Goal: Check status

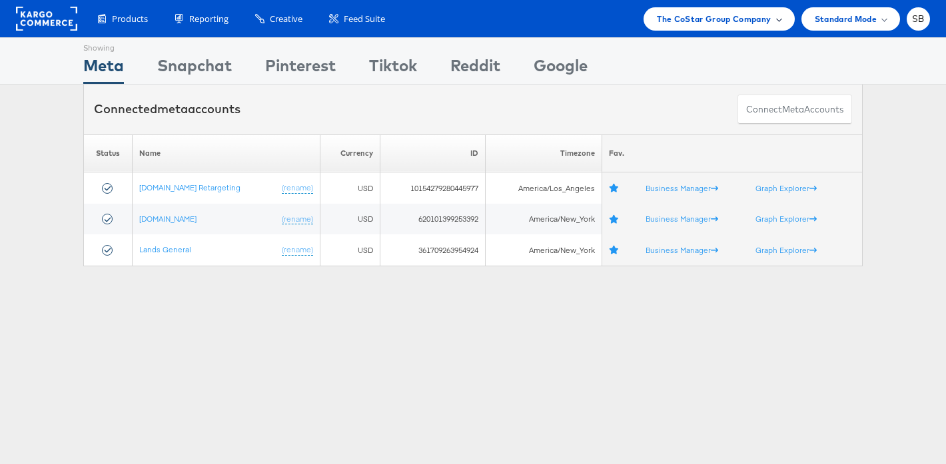
click at [712, 20] on span "The CoStar Group Company" at bounding box center [714, 19] width 114 height 14
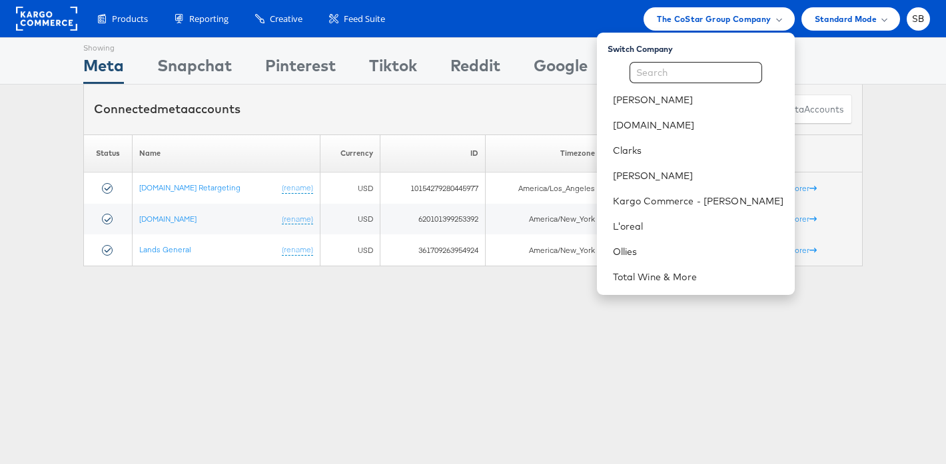
click at [328, 349] on div "Showing Meta Showing [GEOGRAPHIC_DATA] Showing Pinterest Showing Tiktok Showing…" at bounding box center [473, 370] width 946 height 666
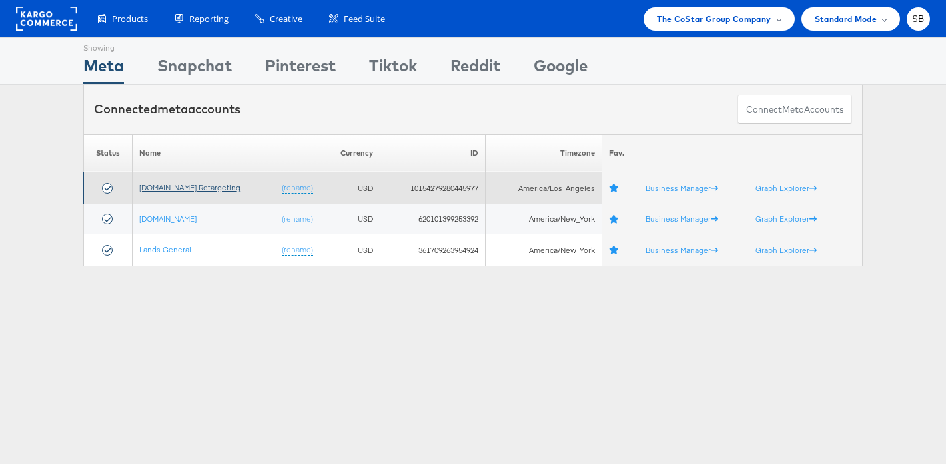
click at [172, 190] on link "[DOMAIN_NAME] Retargeting" at bounding box center [189, 188] width 101 height 10
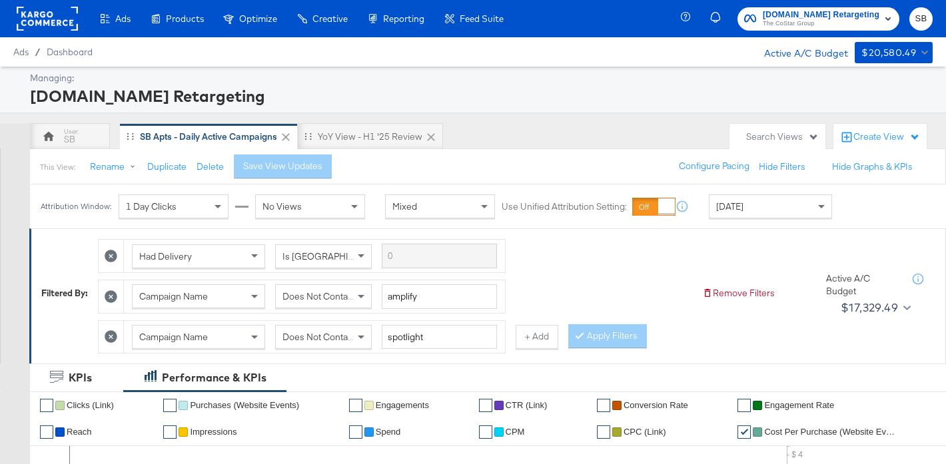
scroll to position [45, 0]
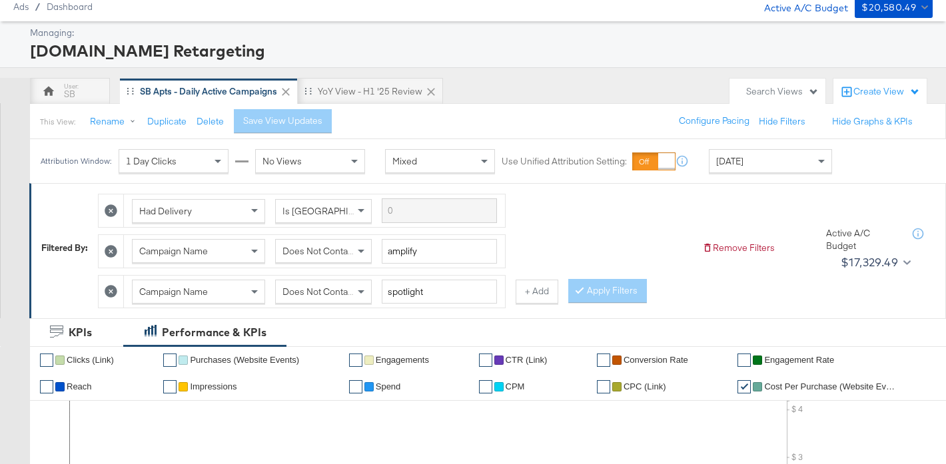
click at [753, 164] on div "[DATE]" at bounding box center [771, 161] width 122 height 23
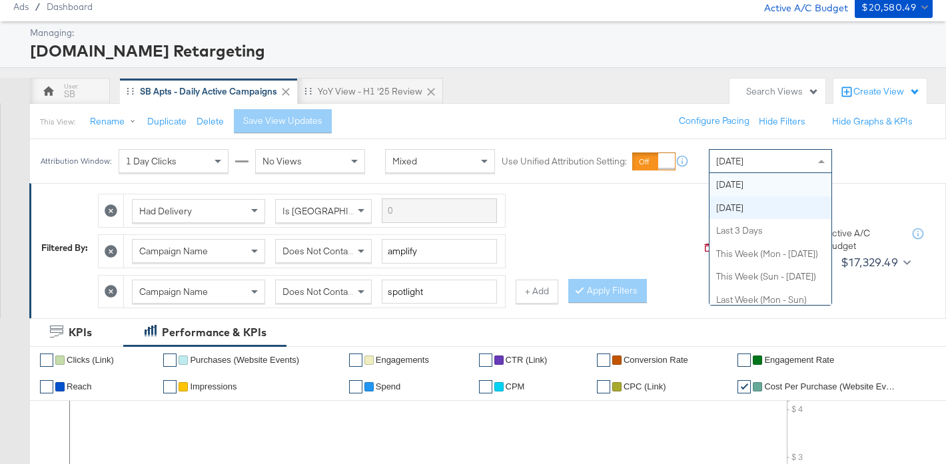
scroll to position [0, 0]
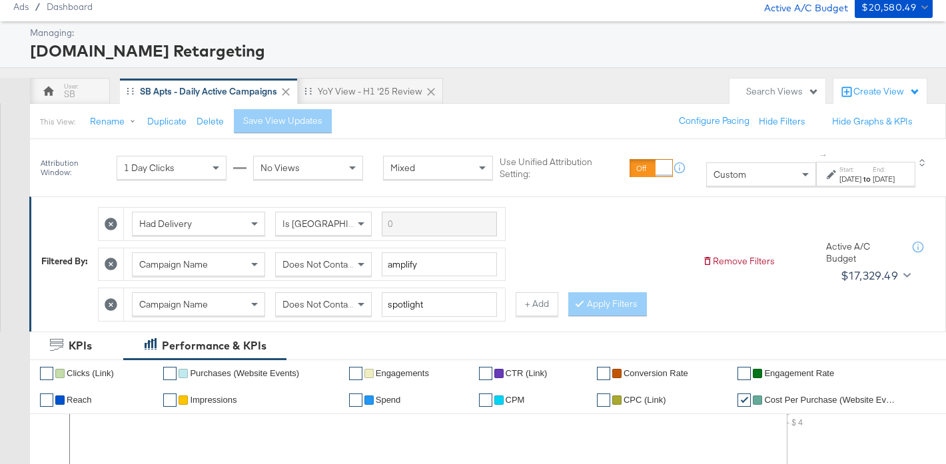
click at [841, 178] on div "[DATE]" at bounding box center [850, 179] width 22 height 11
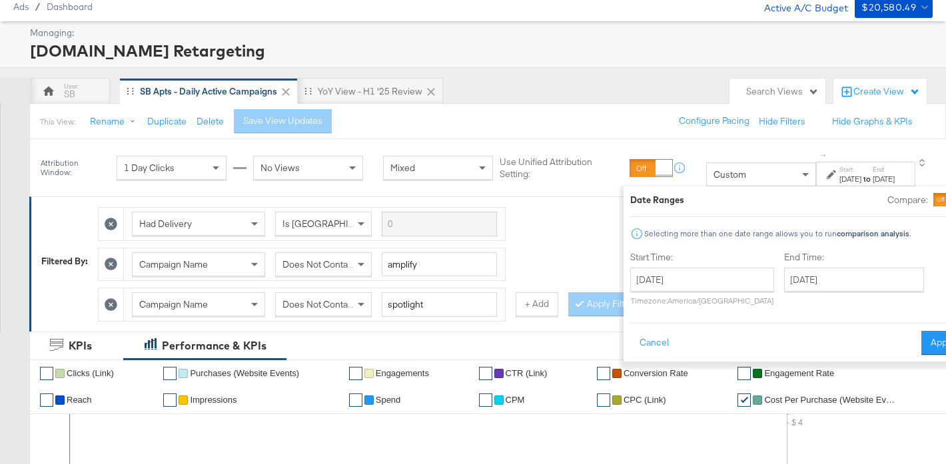
click at [839, 174] on div "[DATE]" at bounding box center [850, 179] width 22 height 11
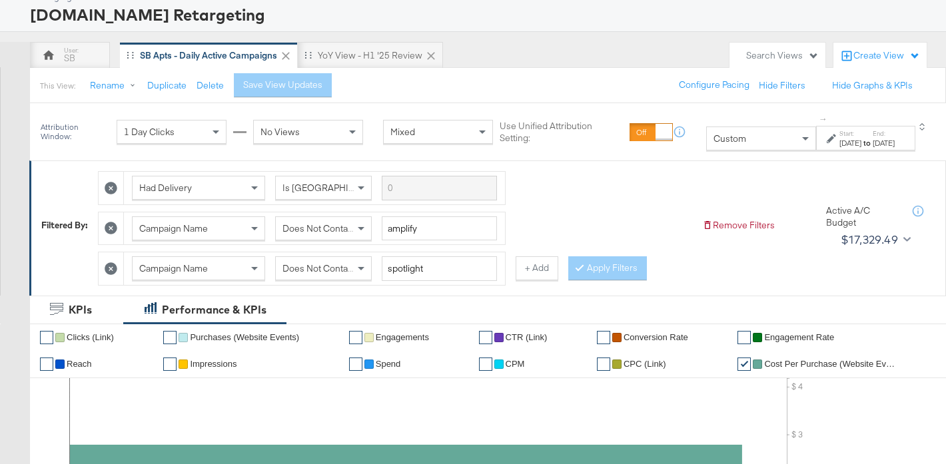
scroll to position [81, 0]
drag, startPoint x: 535, startPoint y: 274, endPoint x: 497, endPoint y: 287, distance: 40.2
click at [534, 274] on button "+ Add" at bounding box center [537, 269] width 43 height 24
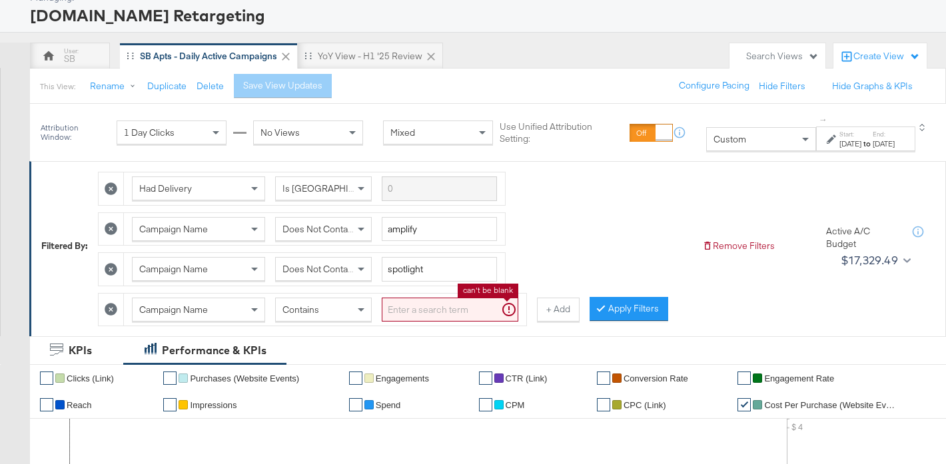
click at [447, 308] on input "search" at bounding box center [450, 310] width 137 height 25
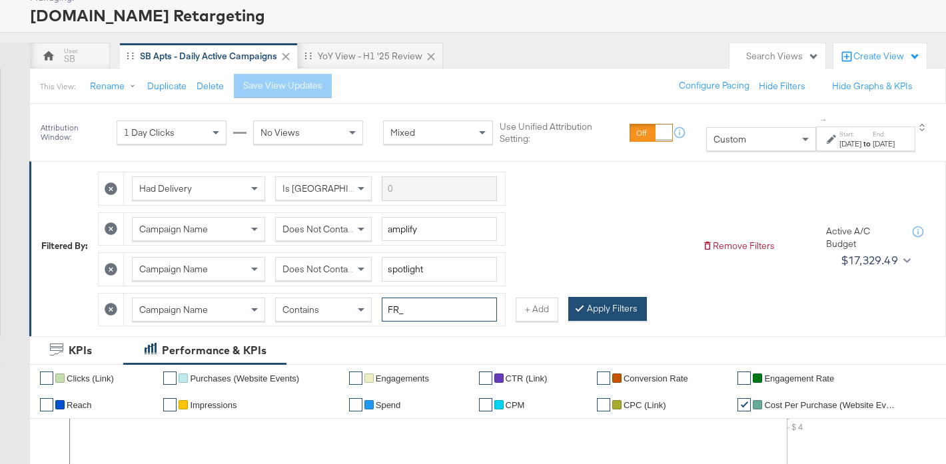
type input "FR_"
drag, startPoint x: 580, startPoint y: 314, endPoint x: 579, endPoint y: 288, distance: 26.0
click at [580, 314] on div at bounding box center [582, 308] width 9 height 13
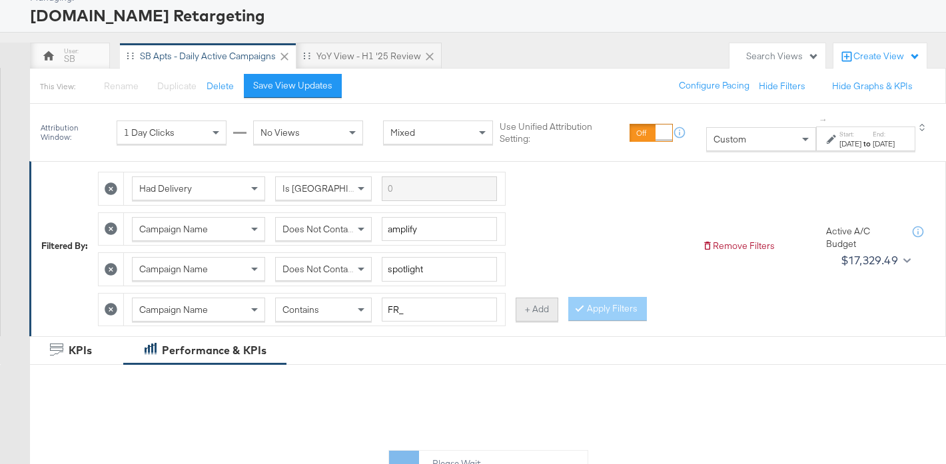
click at [540, 312] on button "+ Add" at bounding box center [537, 310] width 43 height 24
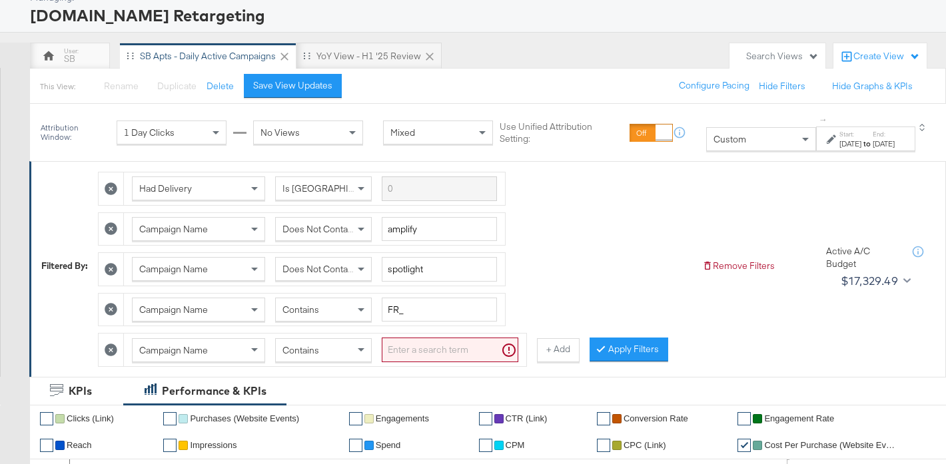
click at [440, 350] on input "search" at bounding box center [450, 350] width 137 height 25
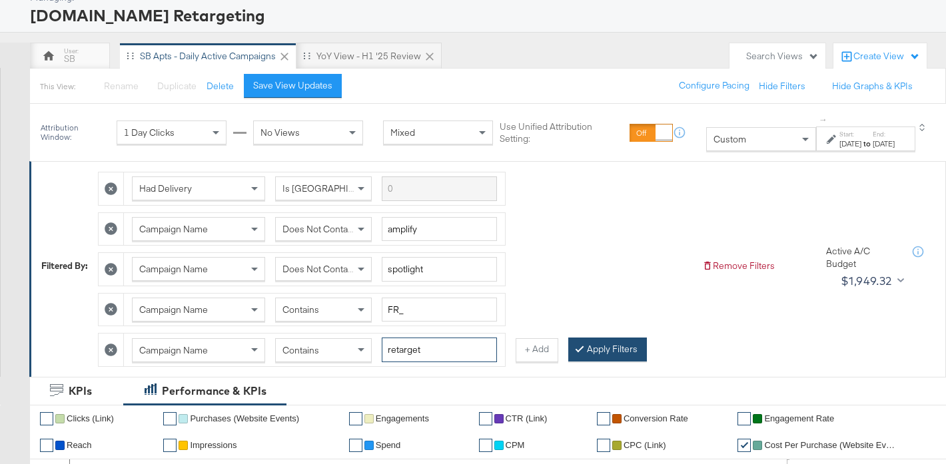
type input "retarget"
drag, startPoint x: 628, startPoint y: 358, endPoint x: 579, endPoint y: 297, distance: 77.7
click at [627, 358] on button "Apply Filters" at bounding box center [607, 350] width 79 height 24
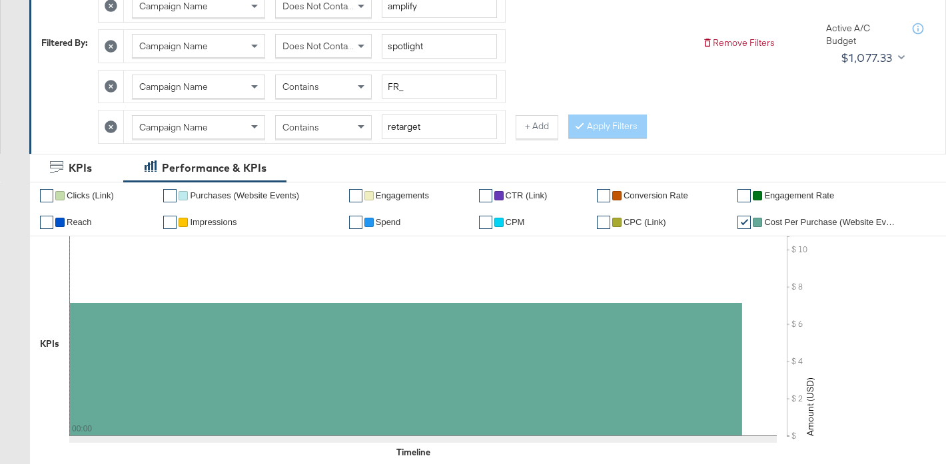
scroll to position [38, 0]
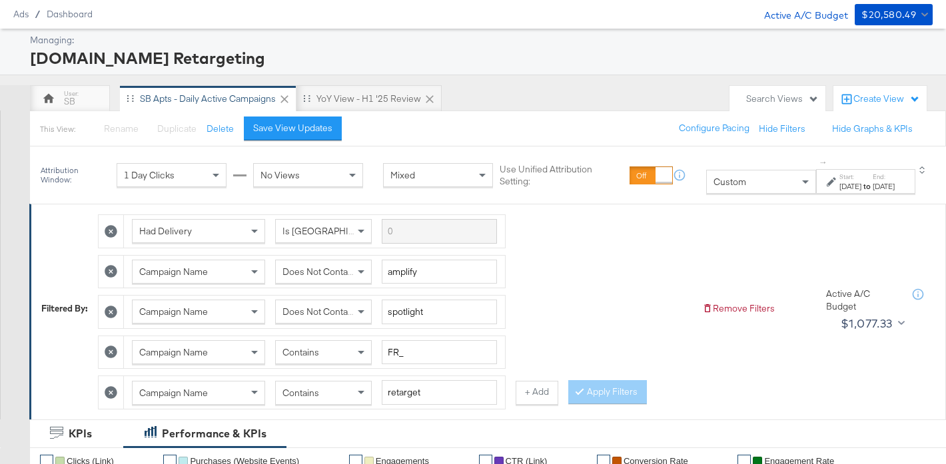
click at [839, 189] on div "[DATE]" at bounding box center [850, 186] width 22 height 11
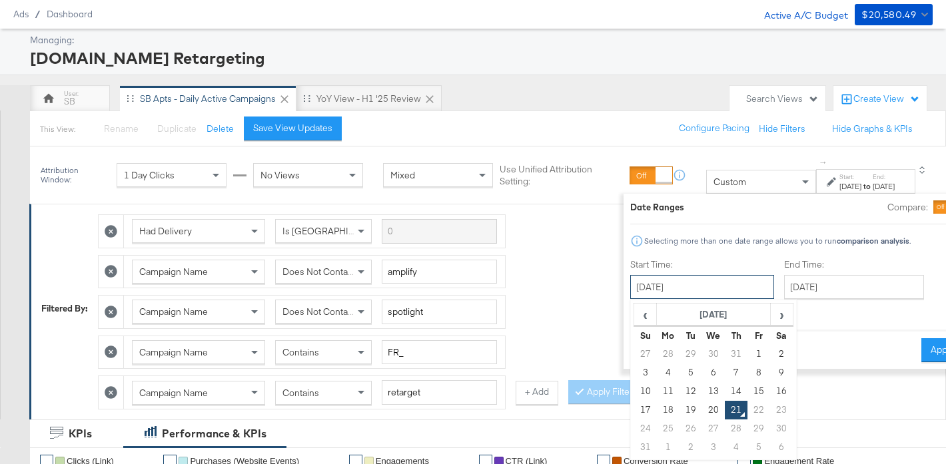
drag, startPoint x: 624, startPoint y: 294, endPoint x: 635, endPoint y: 300, distance: 12.2
click at [630, 295] on input "[DATE]" at bounding box center [702, 287] width 144 height 24
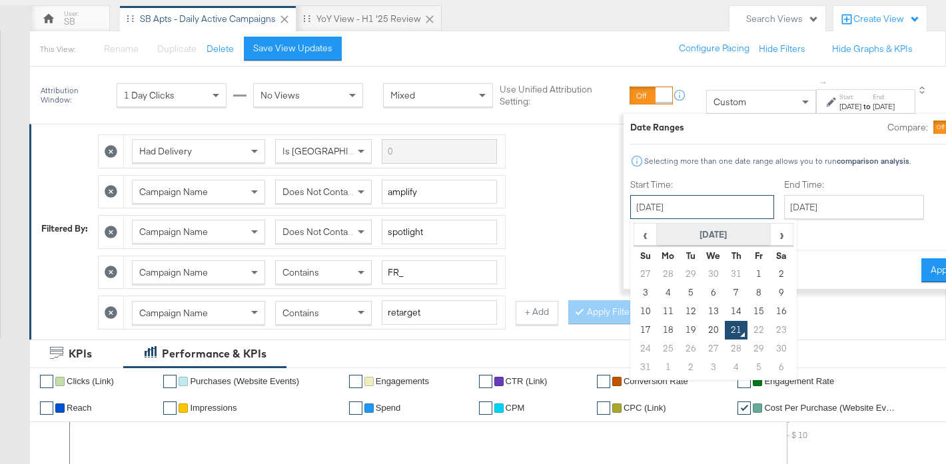
scroll to position [117, 0]
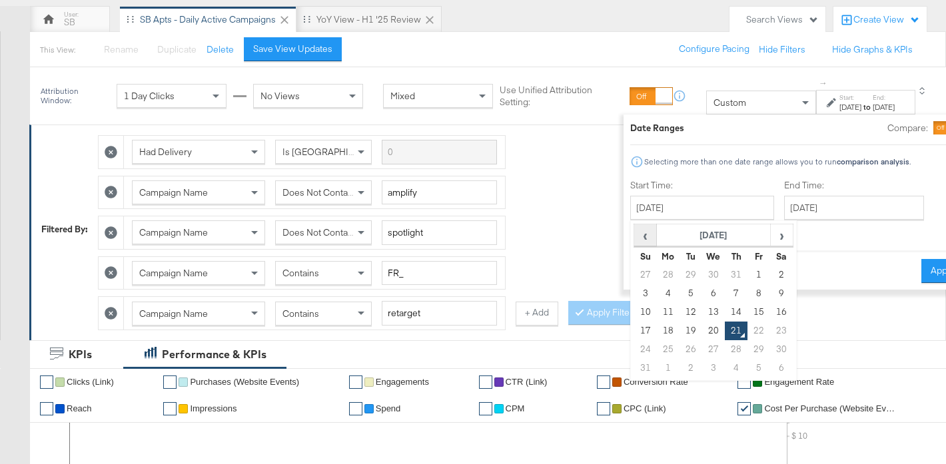
click at [635, 234] on span "‹" at bounding box center [645, 235] width 21 height 20
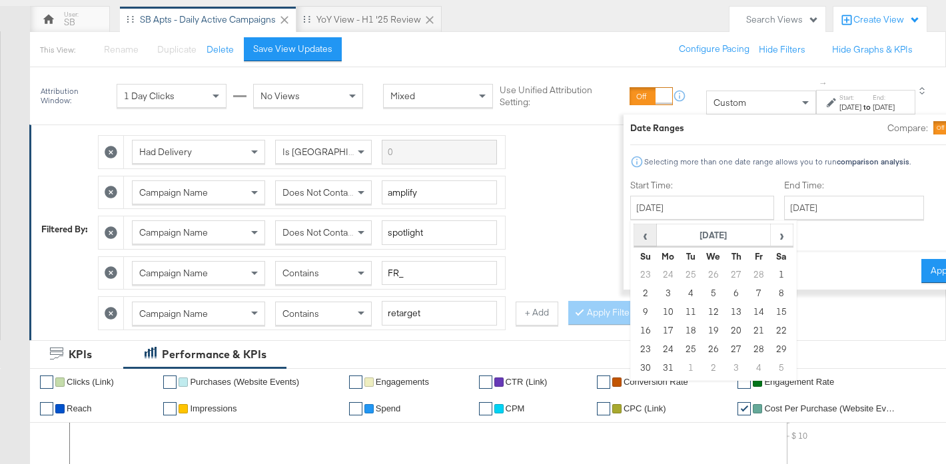
click at [635, 234] on span "‹" at bounding box center [645, 235] width 21 height 20
click at [702, 273] on td "1" at bounding box center [713, 275] width 23 height 19
type input "[DATE]"
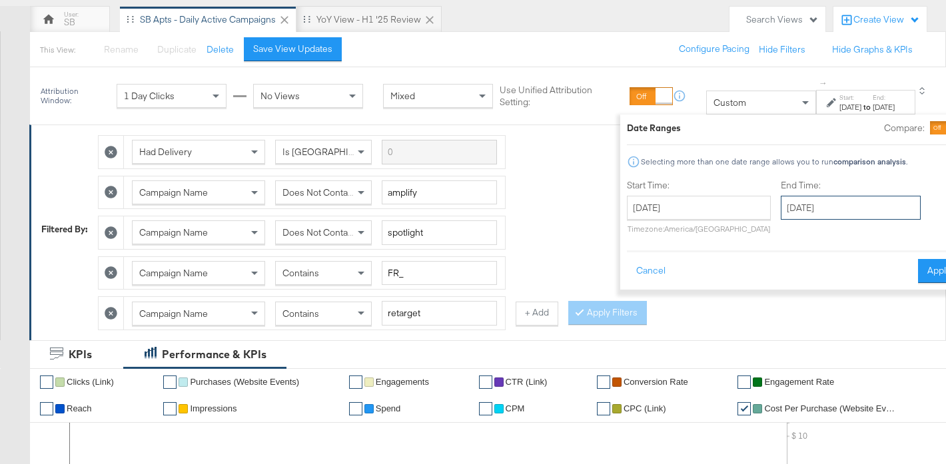
click at [793, 219] on input "[DATE]" at bounding box center [851, 208] width 140 height 24
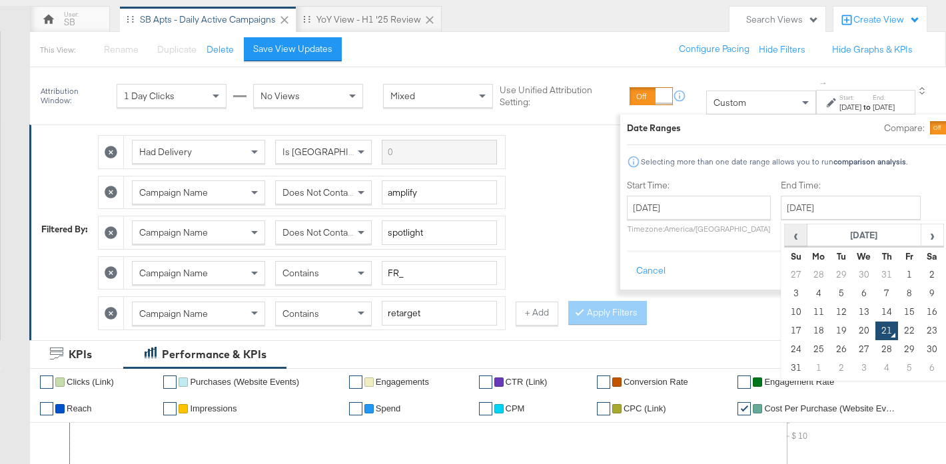
click at [785, 237] on span "‹" at bounding box center [795, 235] width 21 height 20
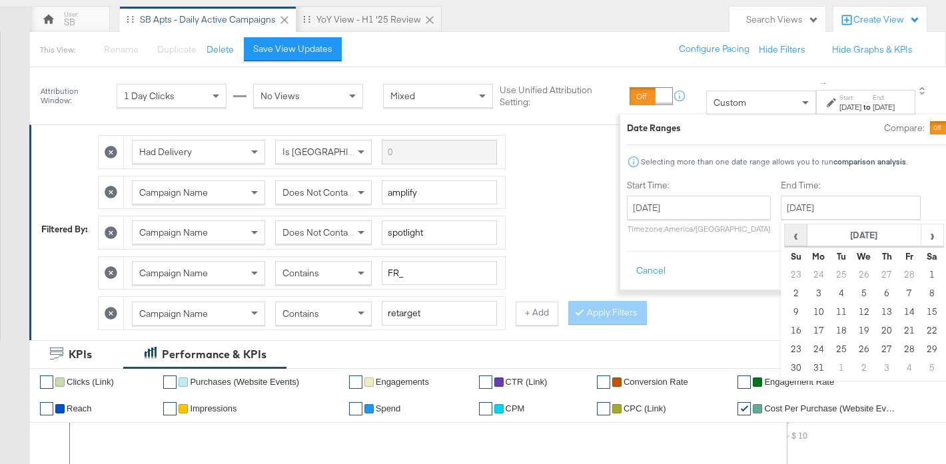
click at [785, 237] on span "‹" at bounding box center [795, 235] width 21 height 20
click at [853, 272] on td "1" at bounding box center [864, 275] width 23 height 19
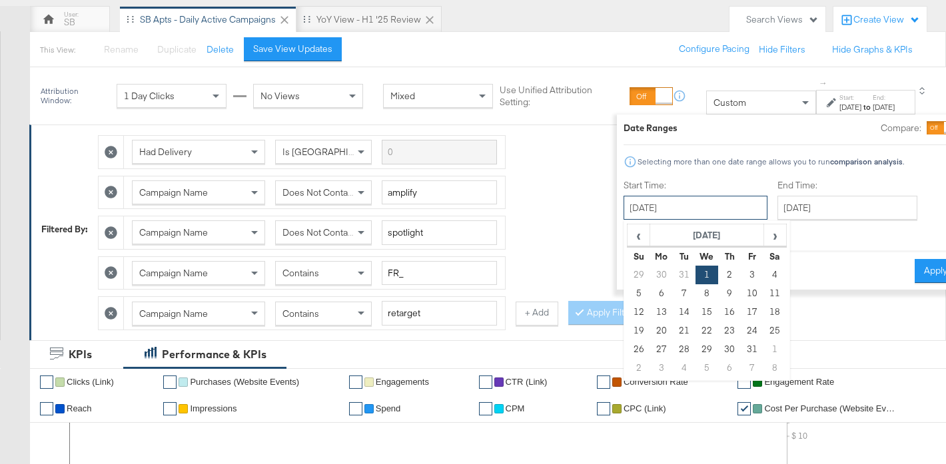
click at [666, 218] on input "[DATE]" at bounding box center [696, 208] width 144 height 24
click at [794, 211] on input "[DATE]" at bounding box center [847, 208] width 140 height 24
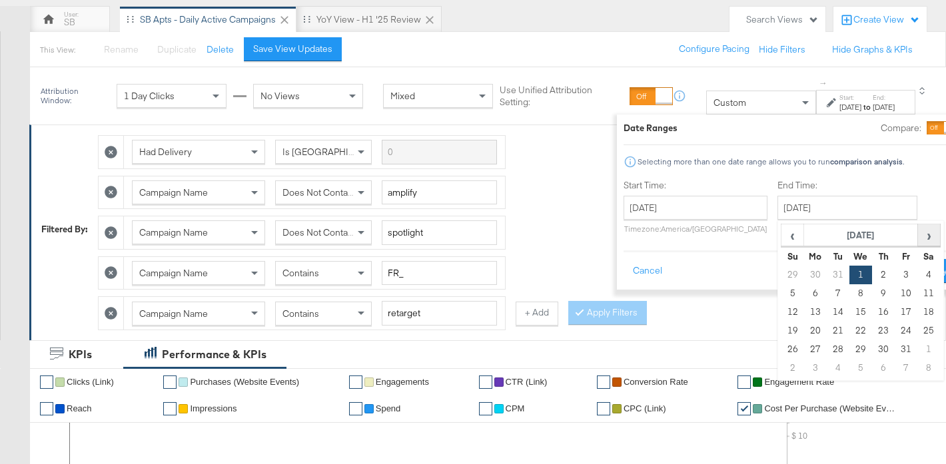
click at [919, 238] on span "›" at bounding box center [929, 235] width 21 height 20
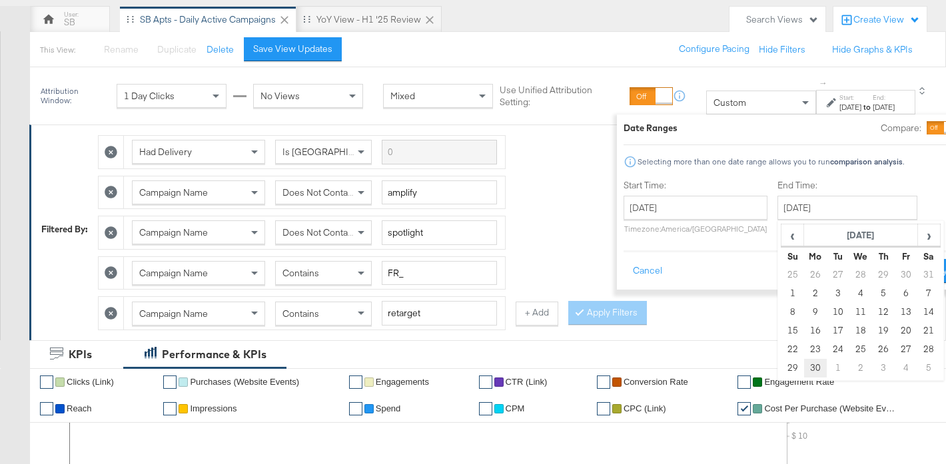
click at [803, 366] on td "30" at bounding box center [814, 368] width 23 height 19
type input "[DATE]"
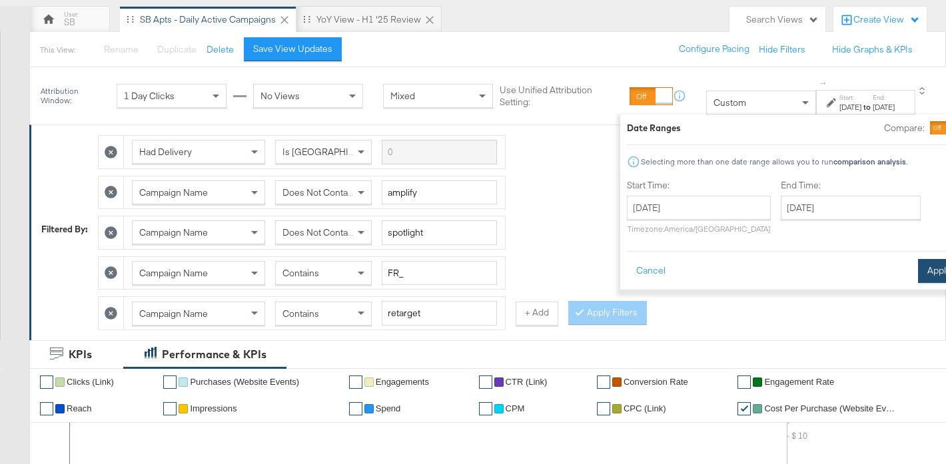
click at [918, 278] on button "Apply" at bounding box center [939, 271] width 42 height 24
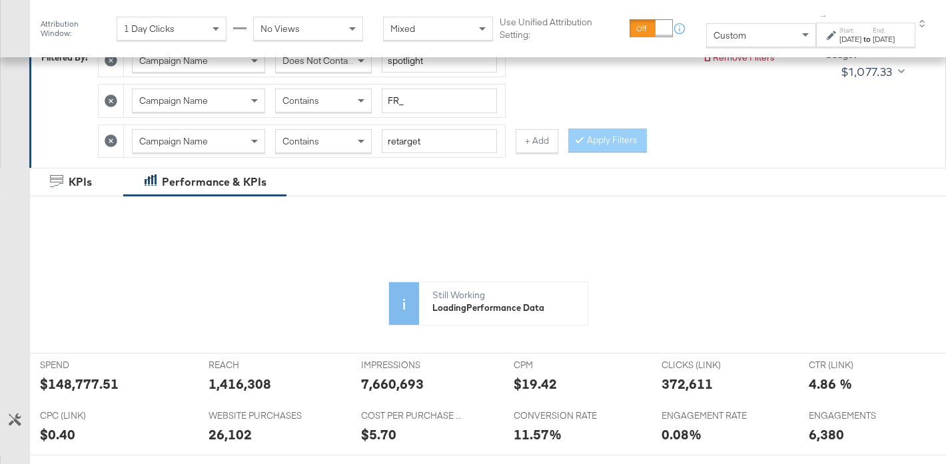
scroll to position [221, 0]
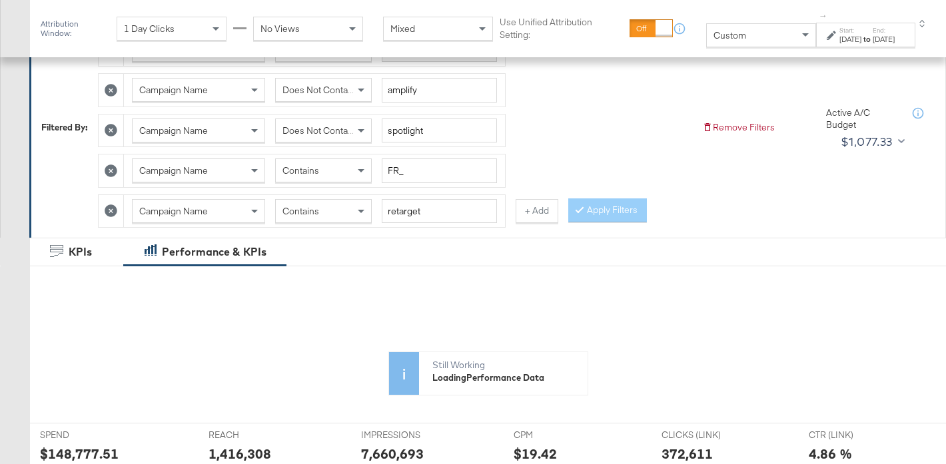
click at [110, 213] on icon at bounding box center [111, 211] width 13 height 13
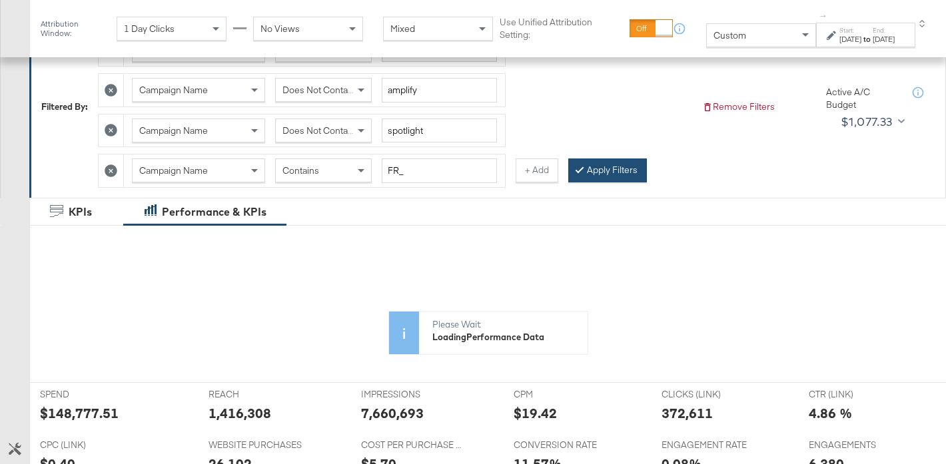
click at [620, 169] on button "Apply Filters" at bounding box center [607, 171] width 79 height 24
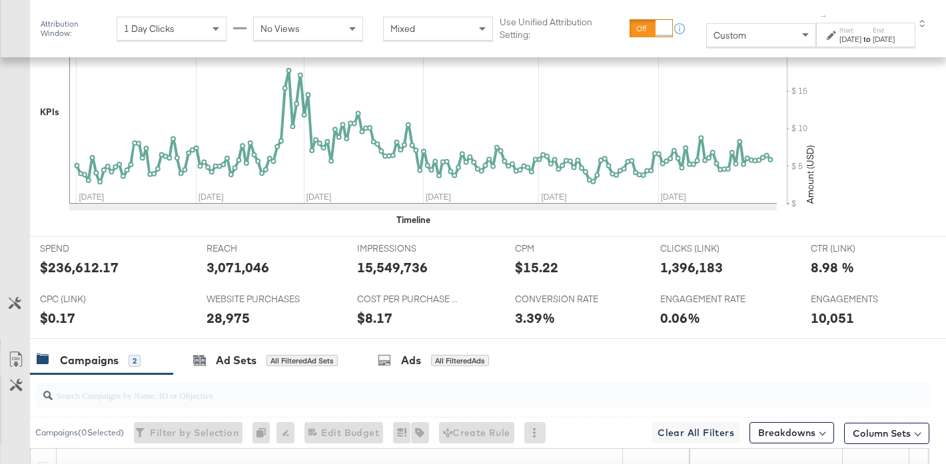
scroll to position [513, 0]
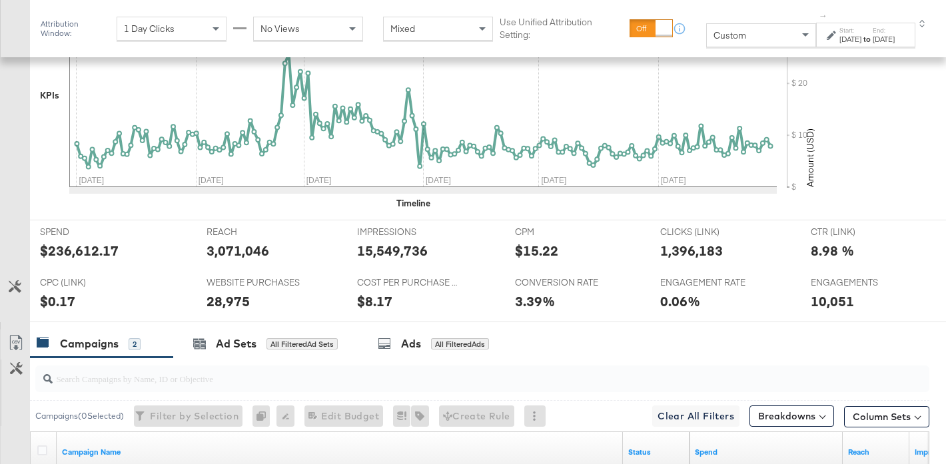
click at [839, 37] on div "[DATE]" at bounding box center [850, 39] width 22 height 11
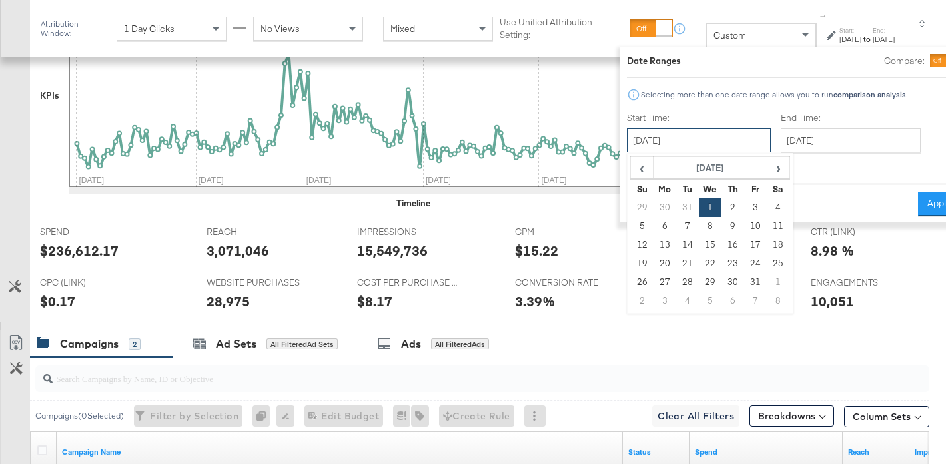
click at [671, 141] on input "[DATE]" at bounding box center [699, 141] width 144 height 24
click at [672, 167] on th "[DATE]" at bounding box center [710, 168] width 114 height 23
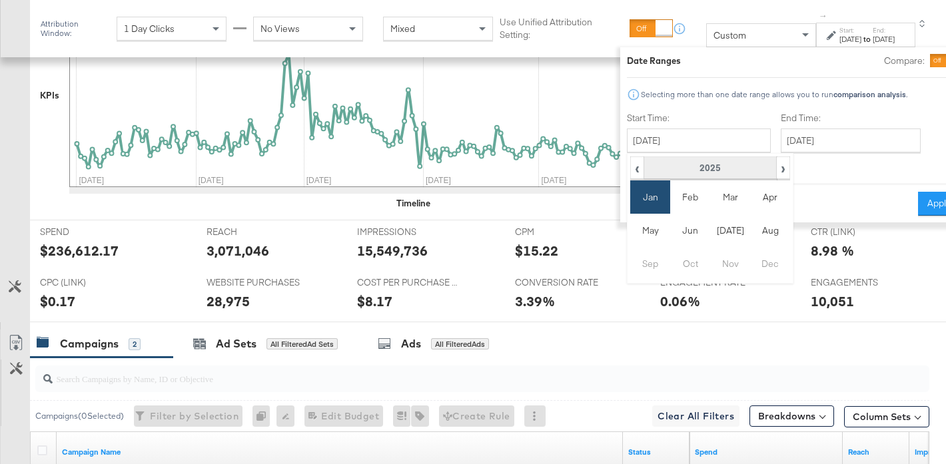
click at [660, 165] on th "2025" at bounding box center [710, 168] width 133 height 23
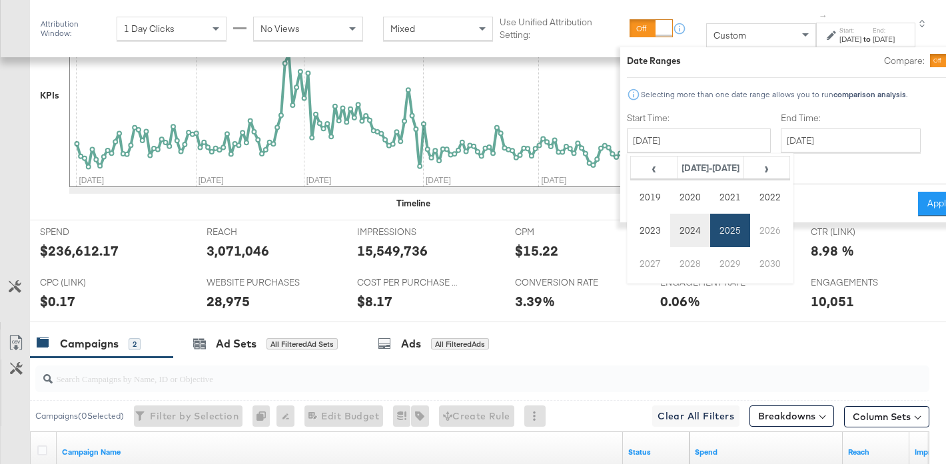
click at [670, 228] on td "2024" at bounding box center [690, 230] width 40 height 33
click at [630, 201] on td "Jan" at bounding box center [650, 197] width 40 height 33
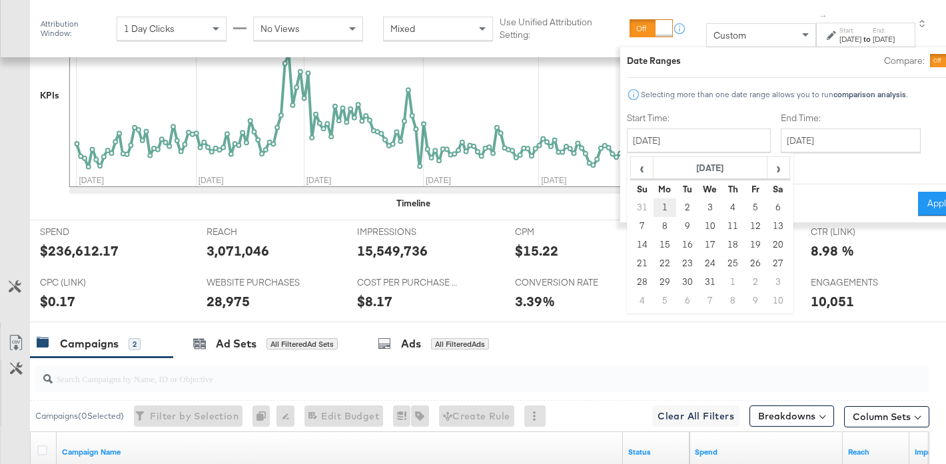
click at [653, 209] on td "1" at bounding box center [664, 208] width 23 height 19
type input "[DATE]"
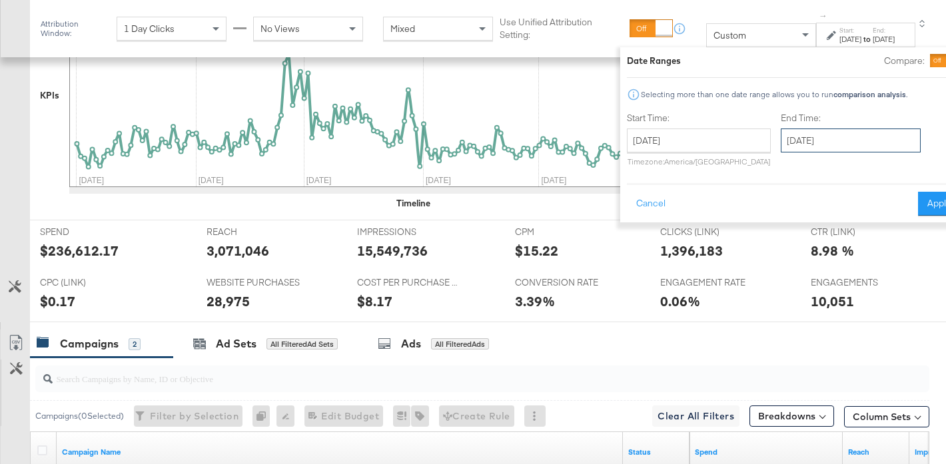
click at [781, 146] on input "[DATE]" at bounding box center [851, 141] width 140 height 24
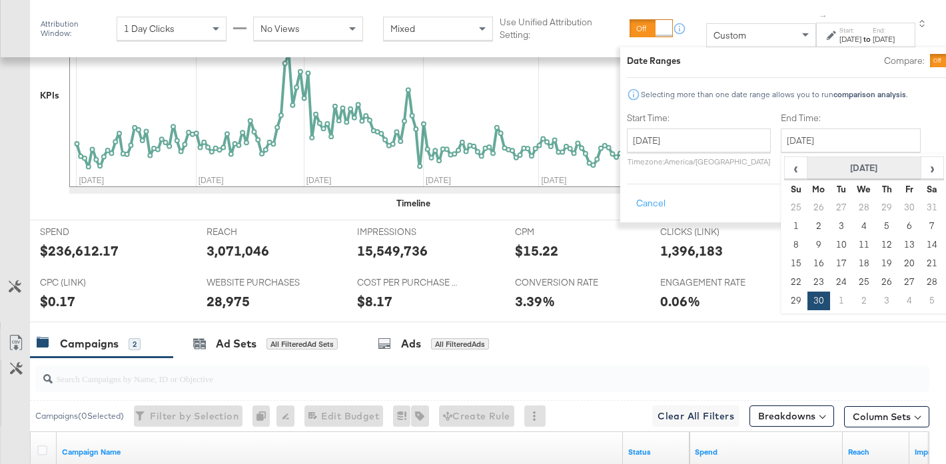
click at [835, 165] on th "[DATE]" at bounding box center [864, 168] width 114 height 23
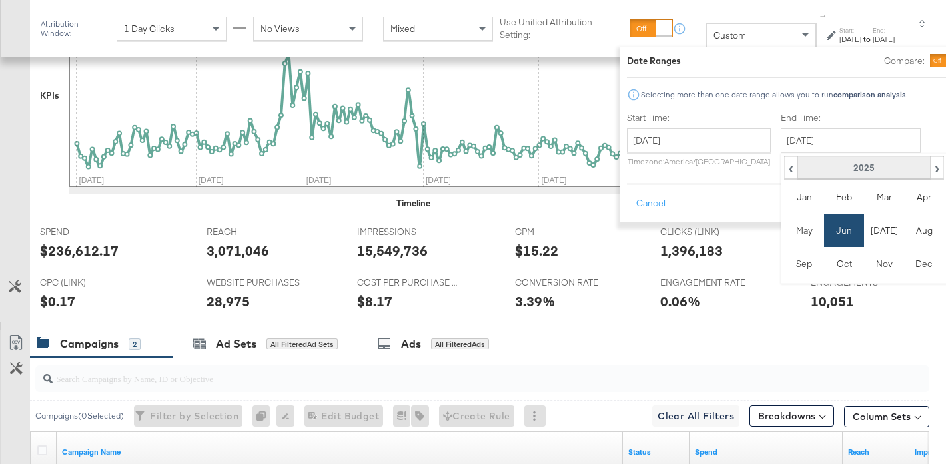
click at [823, 165] on th "2025" at bounding box center [863, 168] width 133 height 23
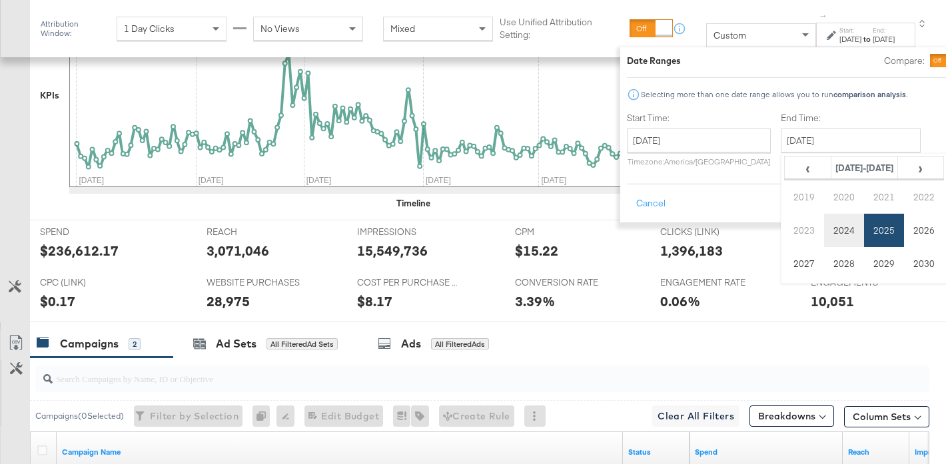
click at [824, 219] on td "2024" at bounding box center [844, 230] width 40 height 33
click at [824, 233] on td "Jun" at bounding box center [844, 230] width 40 height 33
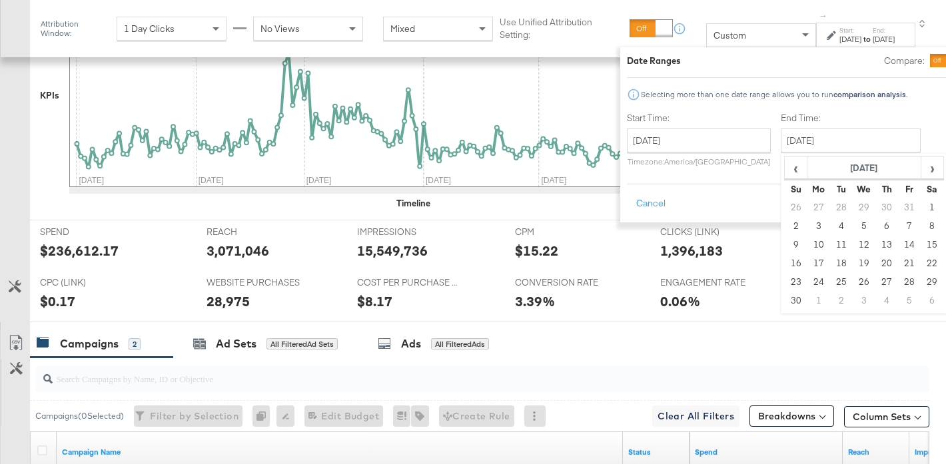
drag, startPoint x: 751, startPoint y: 301, endPoint x: 781, endPoint y: 283, distance: 35.0
click at [784, 301] on td "30" at bounding box center [795, 301] width 23 height 19
type input "[DATE]"
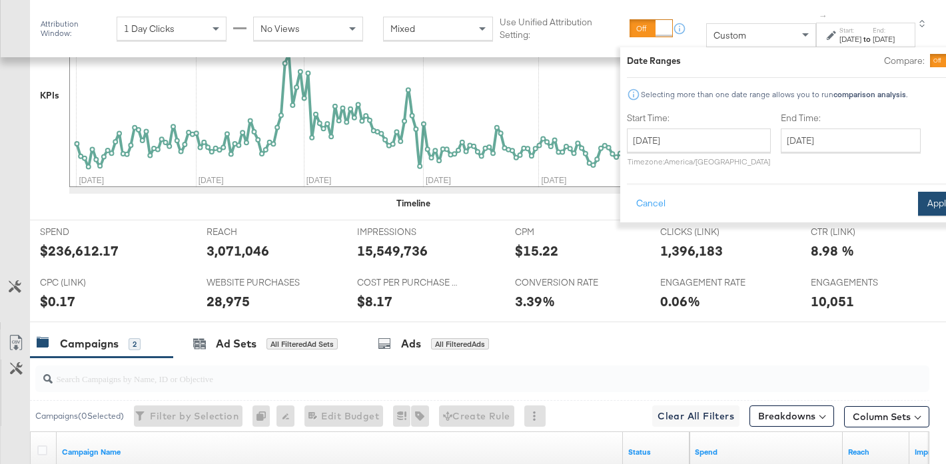
click at [918, 213] on button "Apply" at bounding box center [939, 204] width 42 height 24
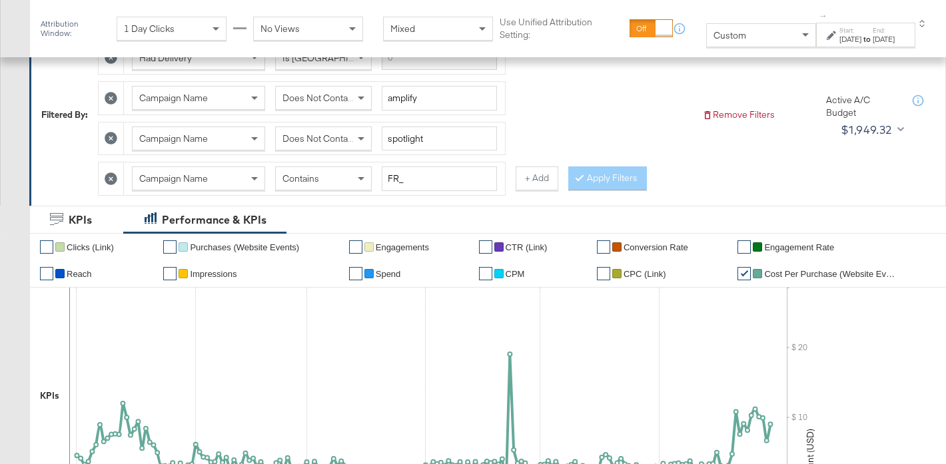
scroll to position [209, 0]
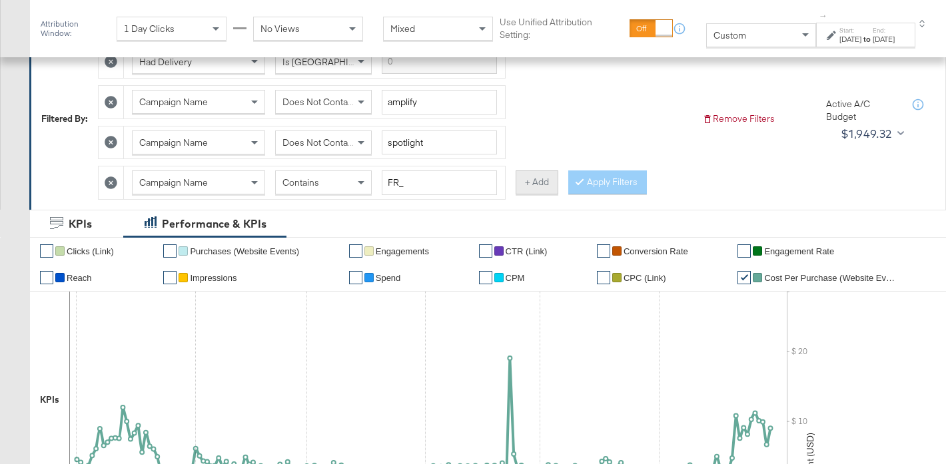
click at [527, 182] on button "+ Add" at bounding box center [537, 183] width 43 height 24
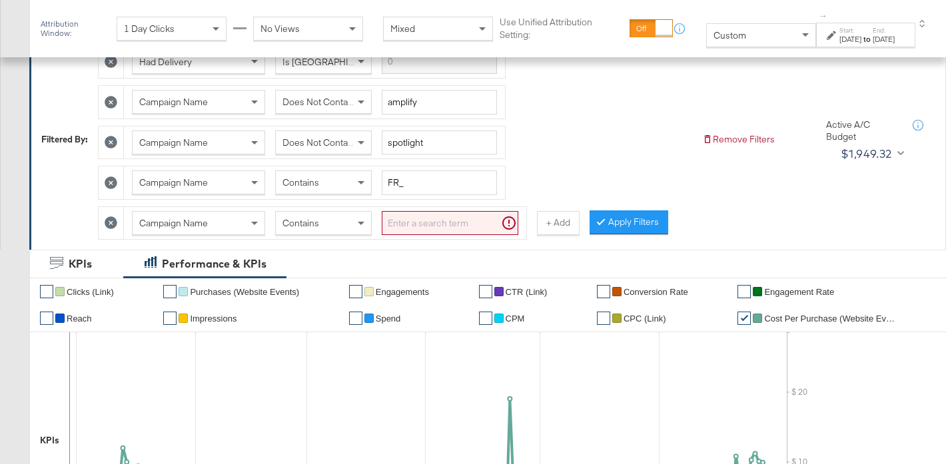
click at [413, 221] on input "search" at bounding box center [450, 223] width 137 height 25
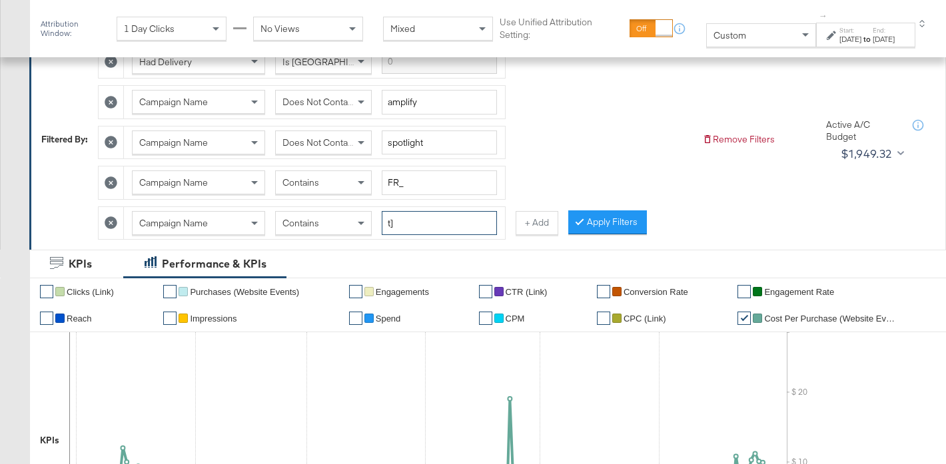
type input "t"
type input "retarget"
click at [603, 214] on button "Apply Filters" at bounding box center [607, 223] width 79 height 24
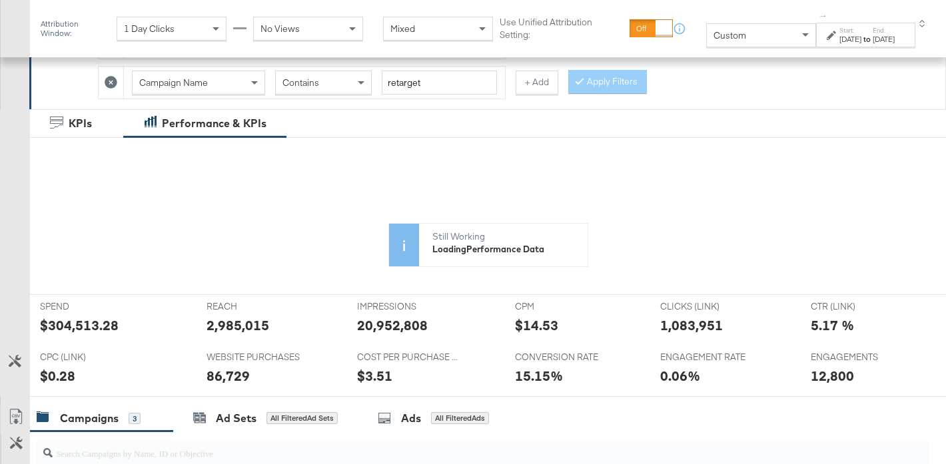
scroll to position [346, 0]
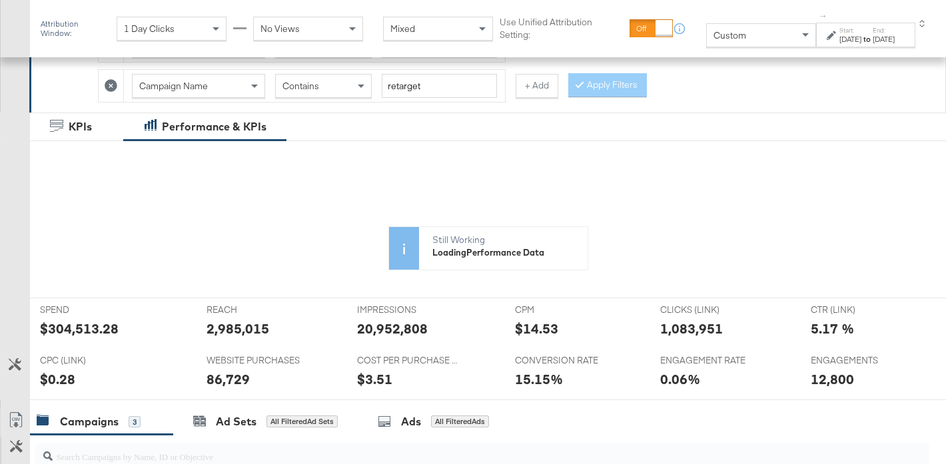
click at [854, 32] on div "Start: [DATE] to End: [DATE]" at bounding box center [866, 35] width 55 height 19
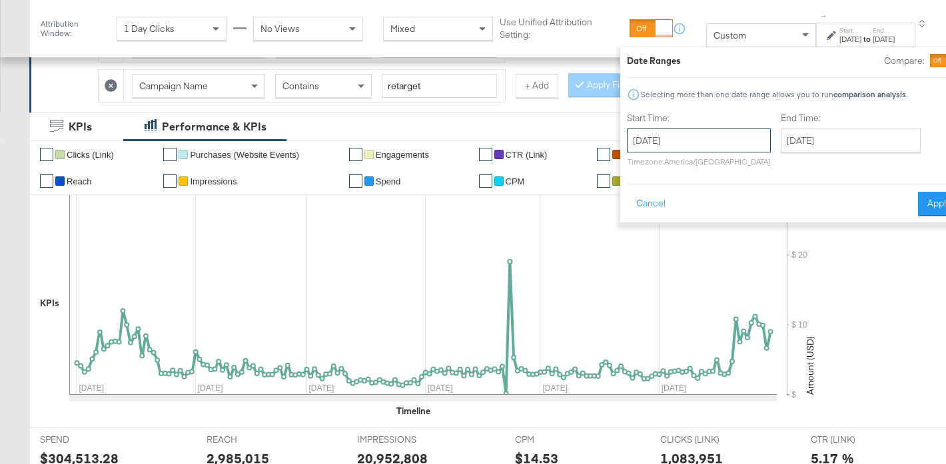
click at [690, 141] on input "[DATE]" at bounding box center [699, 141] width 144 height 24
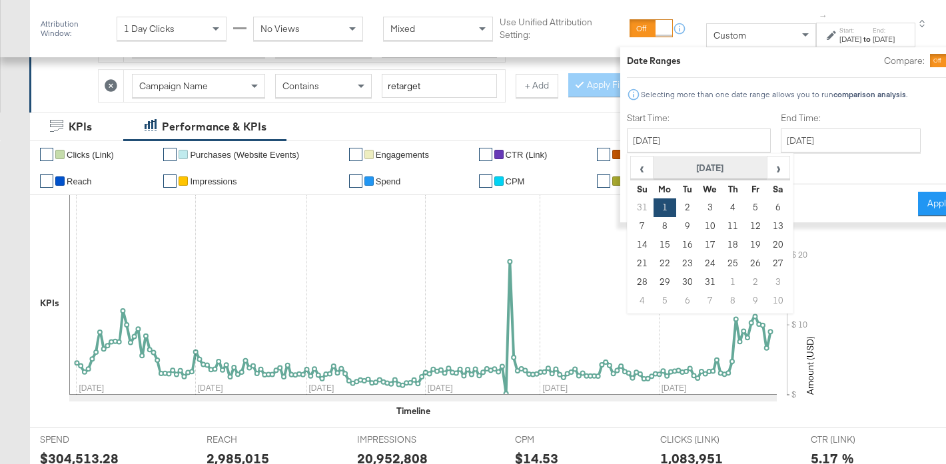
click at [664, 171] on th "[DATE]" at bounding box center [710, 168] width 114 height 23
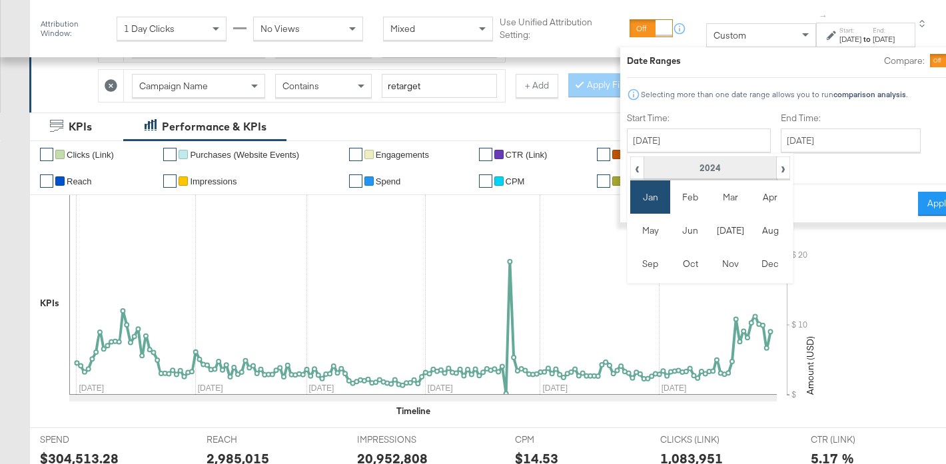
click at [683, 169] on th "2024" at bounding box center [710, 168] width 133 height 23
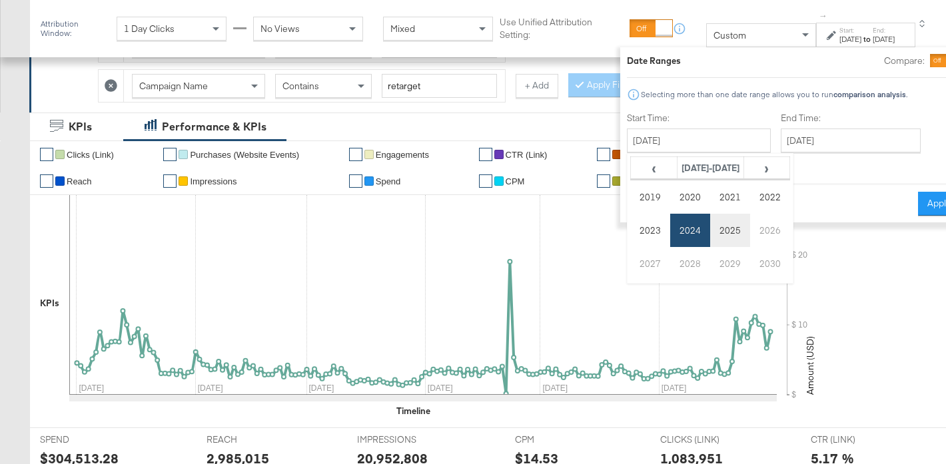
click at [710, 232] on td "2025" at bounding box center [730, 230] width 40 height 33
click at [630, 202] on td "Jan" at bounding box center [650, 197] width 40 height 33
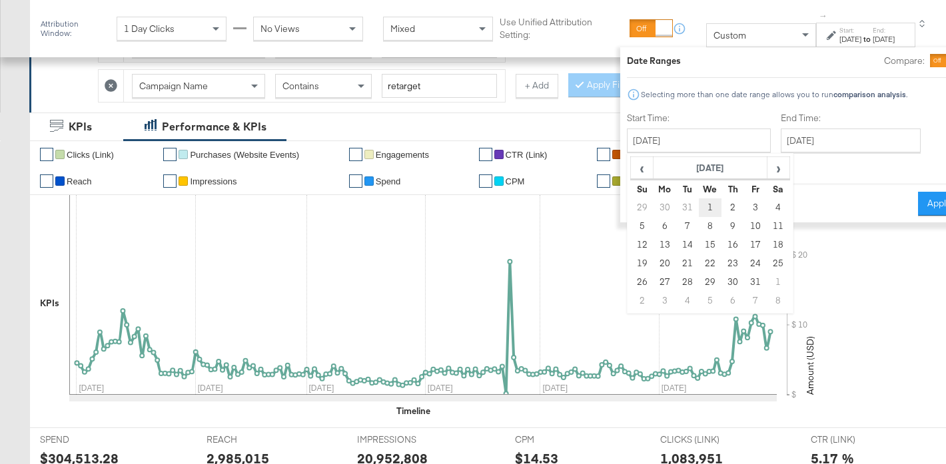
click at [699, 205] on td "1" at bounding box center [710, 208] width 23 height 19
type input "[DATE]"
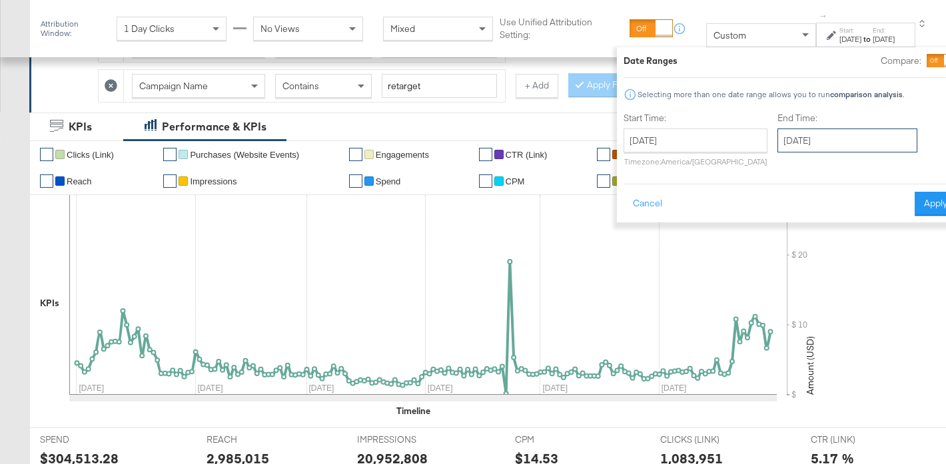
click at [799, 145] on input "[DATE]" at bounding box center [847, 141] width 140 height 24
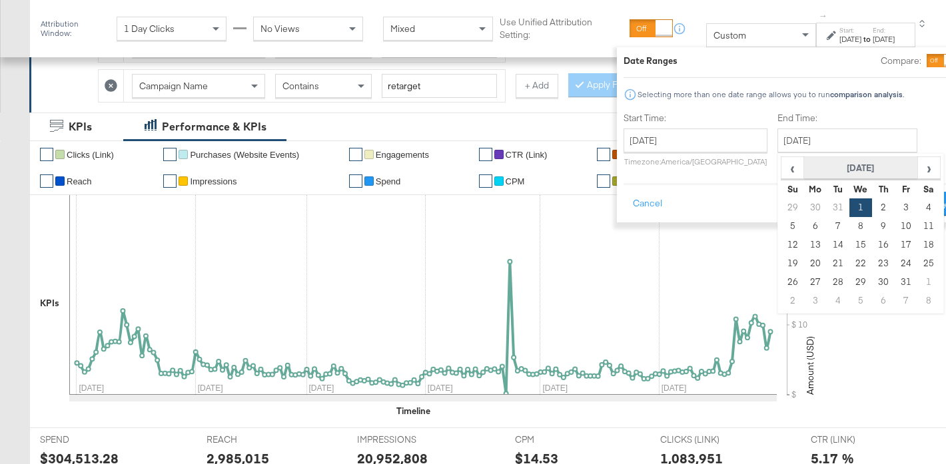
click at [816, 171] on th "[DATE]" at bounding box center [860, 168] width 114 height 23
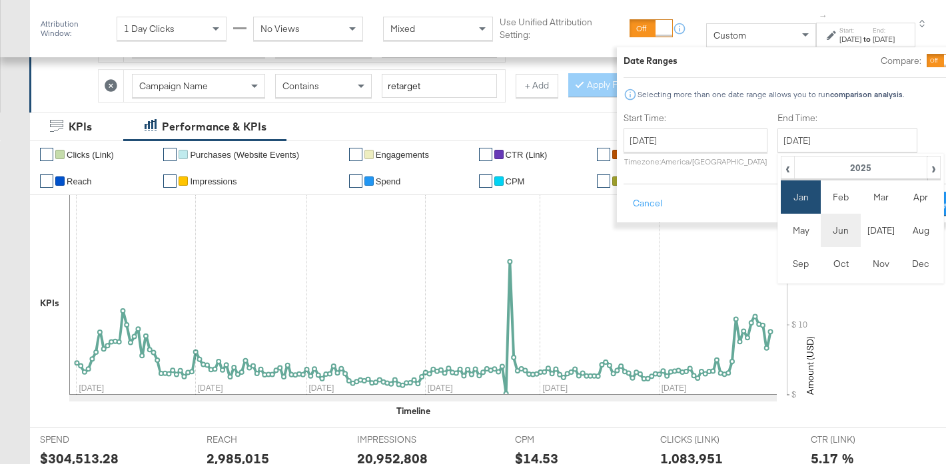
click at [821, 236] on td "Jun" at bounding box center [841, 230] width 40 height 33
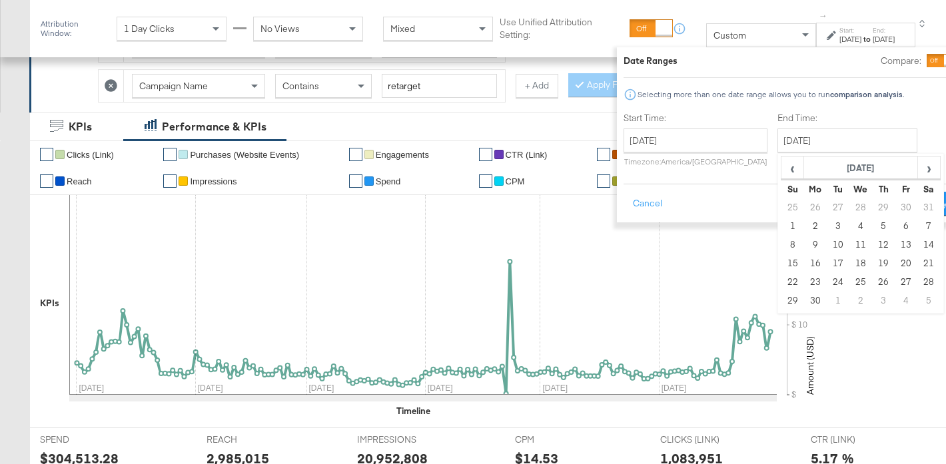
click at [803, 301] on td "30" at bounding box center [814, 301] width 23 height 19
type input "[DATE]"
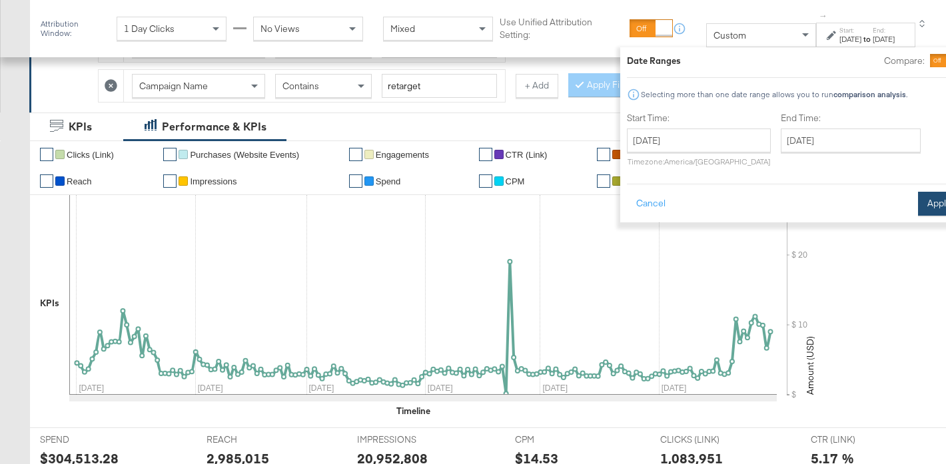
click at [918, 210] on button "Apply" at bounding box center [939, 204] width 42 height 24
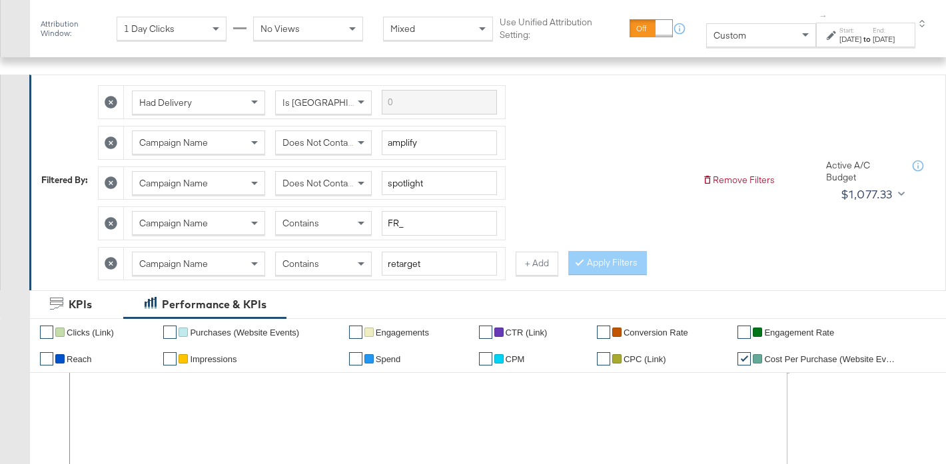
scroll to position [102, 0]
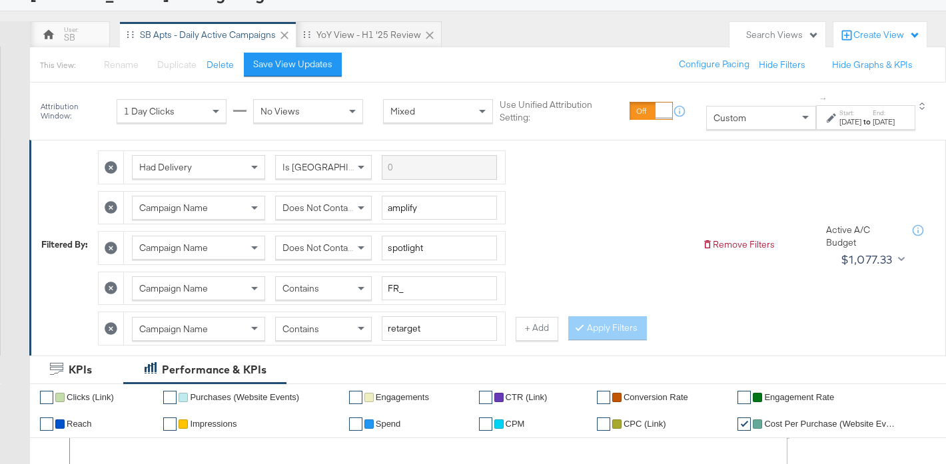
click at [298, 338] on div "Contains" at bounding box center [323, 329] width 95 height 23
drag, startPoint x: 326, startPoint y: 374, endPoint x: 434, endPoint y: 365, distance: 108.3
click at [594, 327] on button "Apply Filters" at bounding box center [607, 328] width 79 height 24
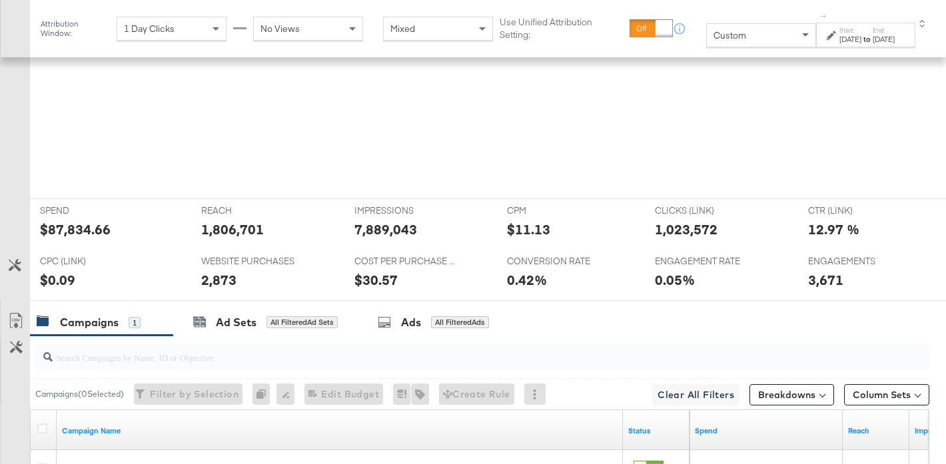
scroll to position [575, 0]
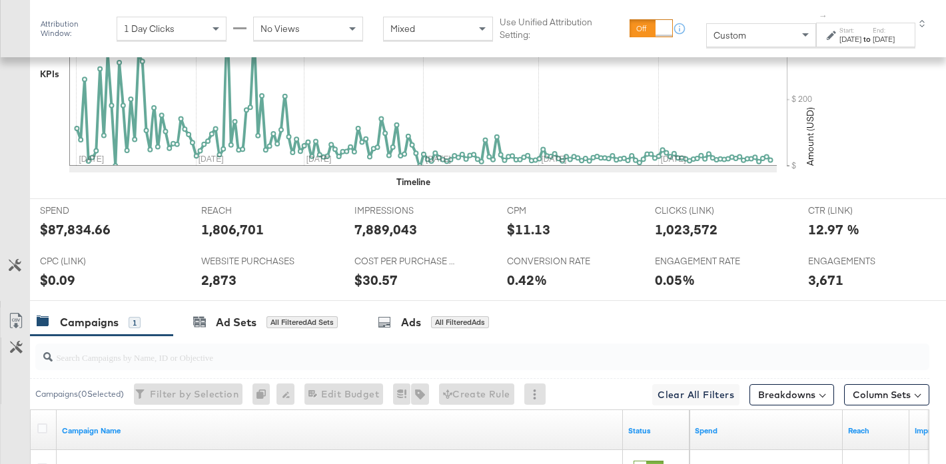
click at [820, 55] on div "Attribution Window: 1 Day Clicks No Views Mixed Use Unified Attribution Setting…" at bounding box center [488, 28] width 916 height 57
click at [841, 45] on div "[DATE]" at bounding box center [850, 39] width 22 height 11
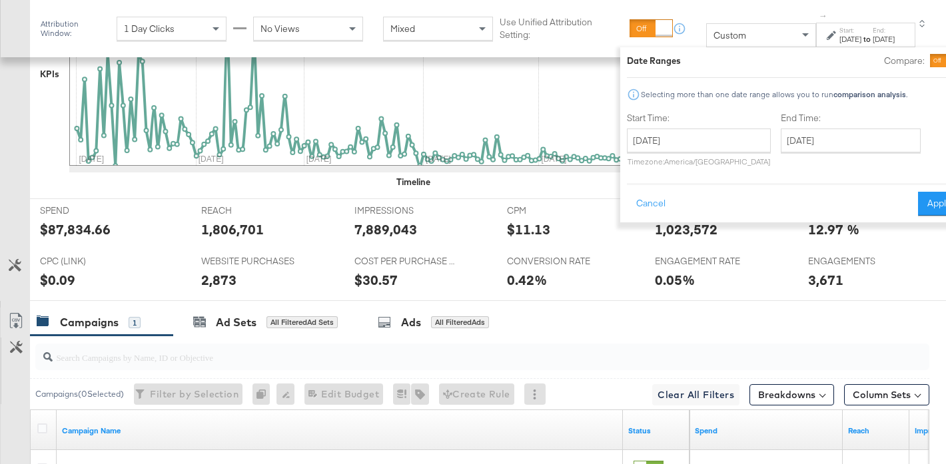
click at [945, 59] on div at bounding box center [953, 61] width 12 height 12
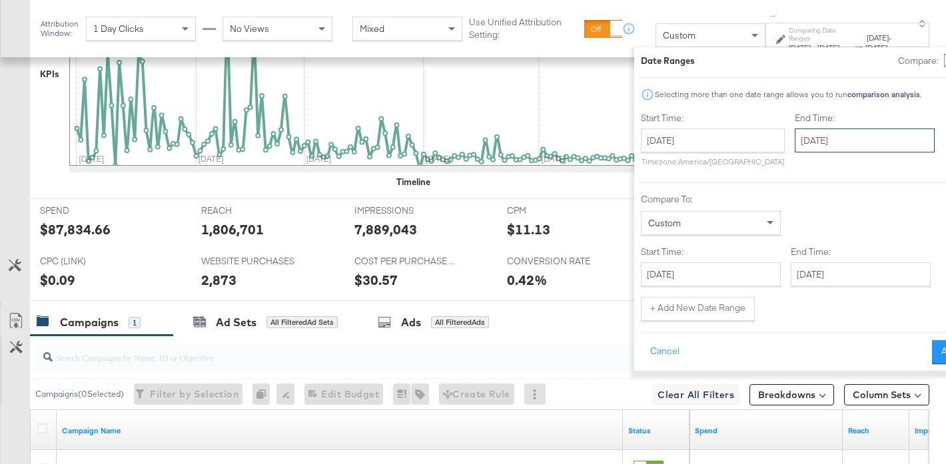
click at [799, 139] on input "[DATE]" at bounding box center [865, 141] width 140 height 24
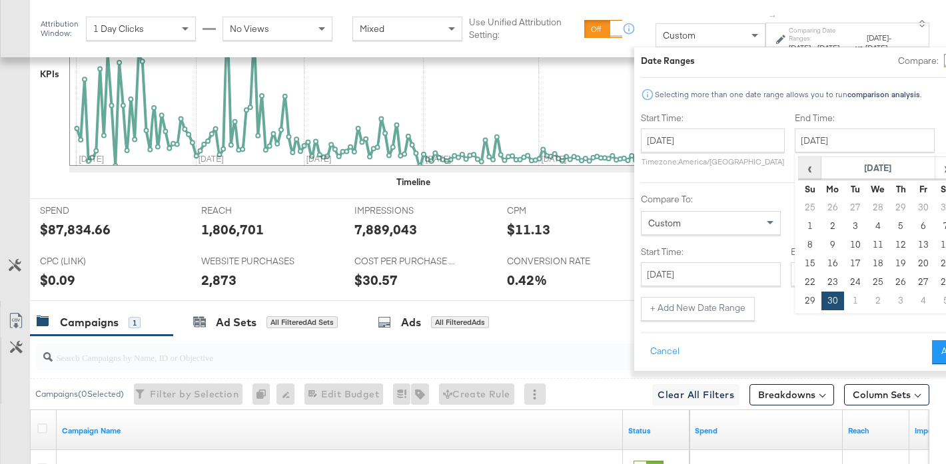
click at [799, 167] on span "‹" at bounding box center [809, 168] width 21 height 20
click at [821, 300] on td "31" at bounding box center [832, 301] width 23 height 19
type input "[DATE]"
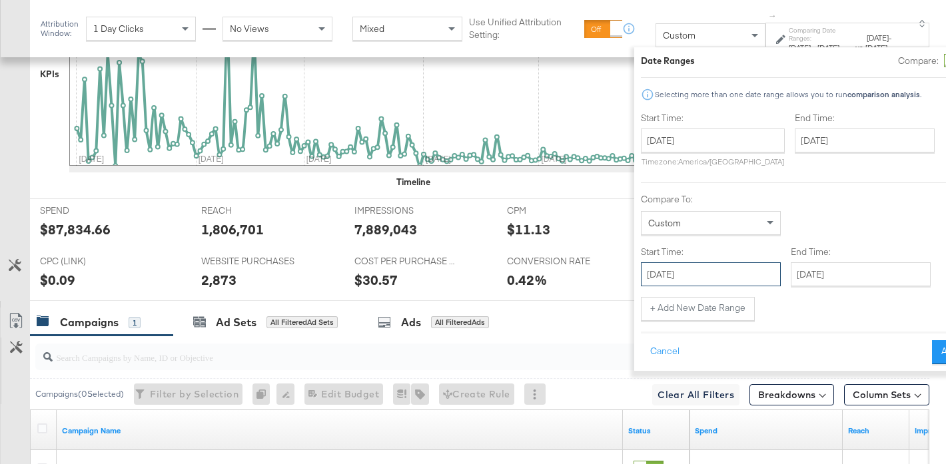
click at [641, 268] on input "[DATE]" at bounding box center [711, 274] width 140 height 24
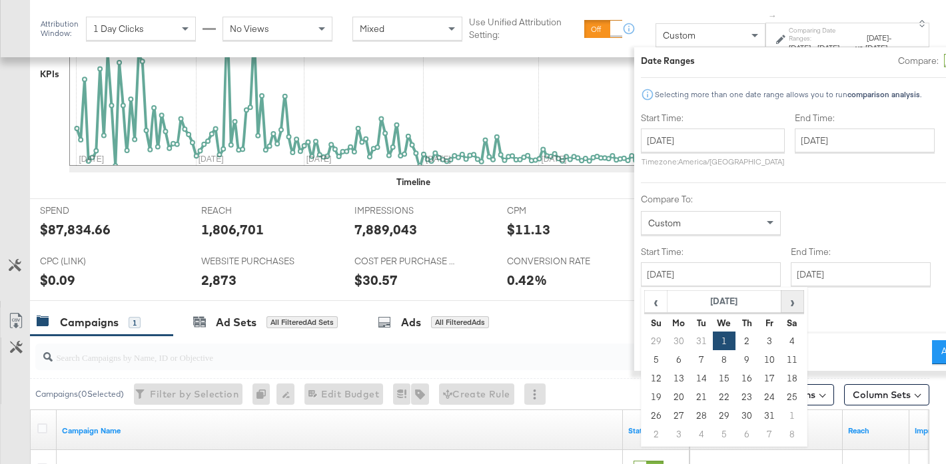
click at [782, 304] on span "›" at bounding box center [792, 302] width 21 height 20
click at [690, 336] on td "1" at bounding box center [701, 341] width 23 height 19
type input "[DATE]"
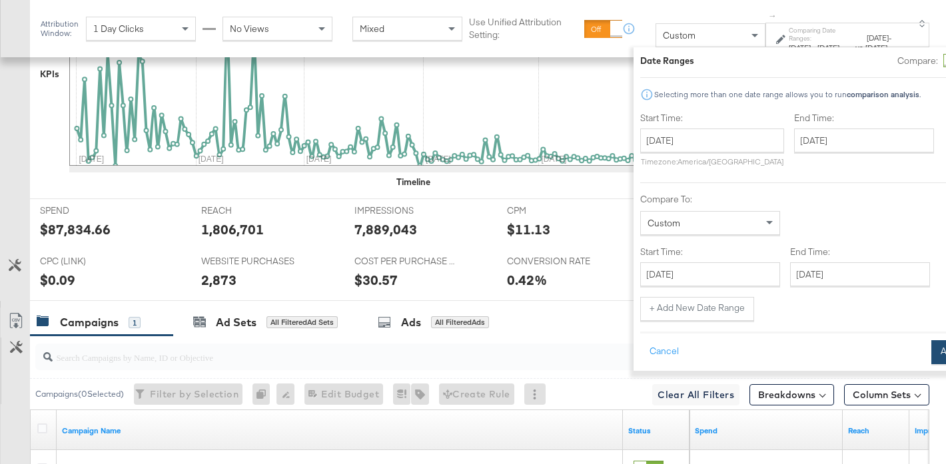
click at [931, 356] on button "Apply" at bounding box center [952, 352] width 42 height 24
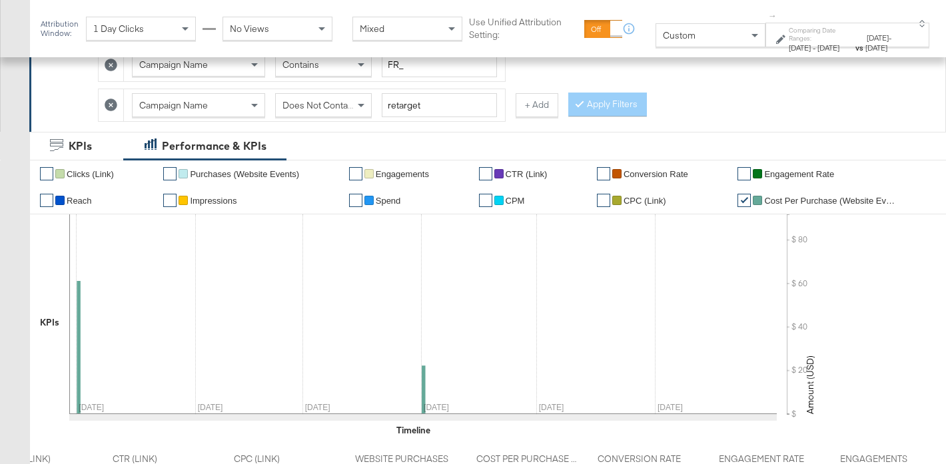
scroll to position [215, 0]
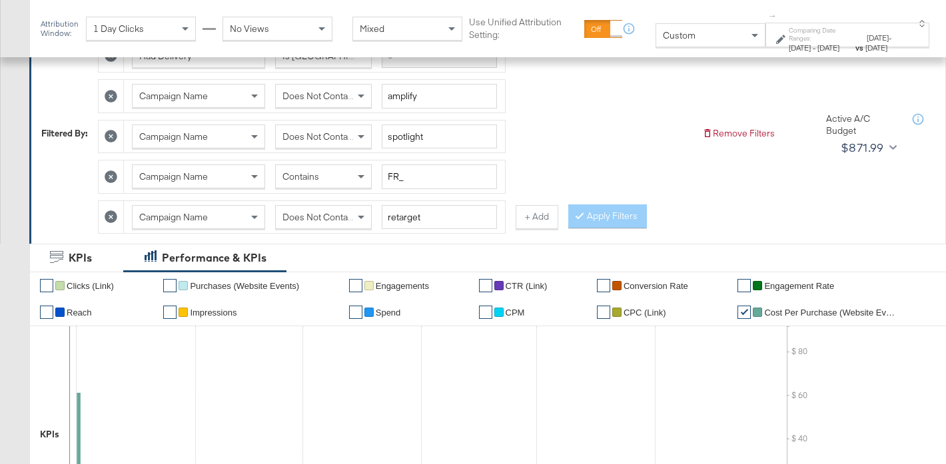
click at [789, 43] on span "[DATE]" at bounding box center [800, 48] width 22 height 10
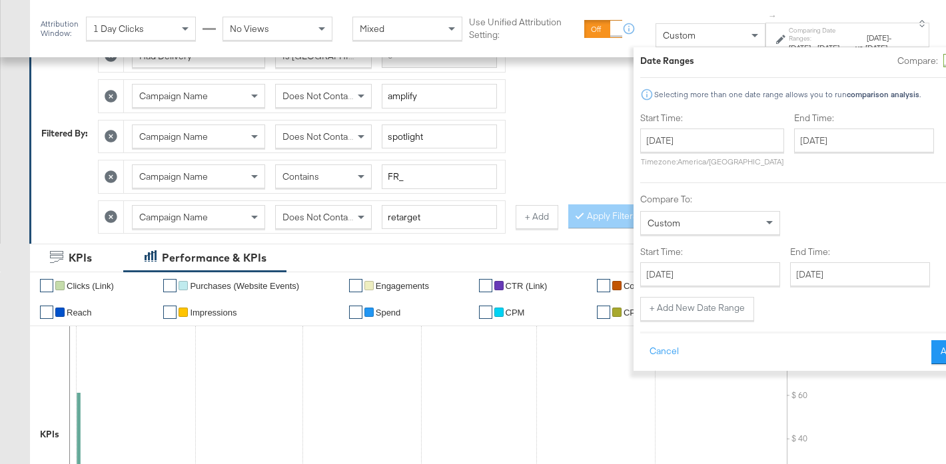
click at [944, 65] on div at bounding box center [950, 61] width 12 height 12
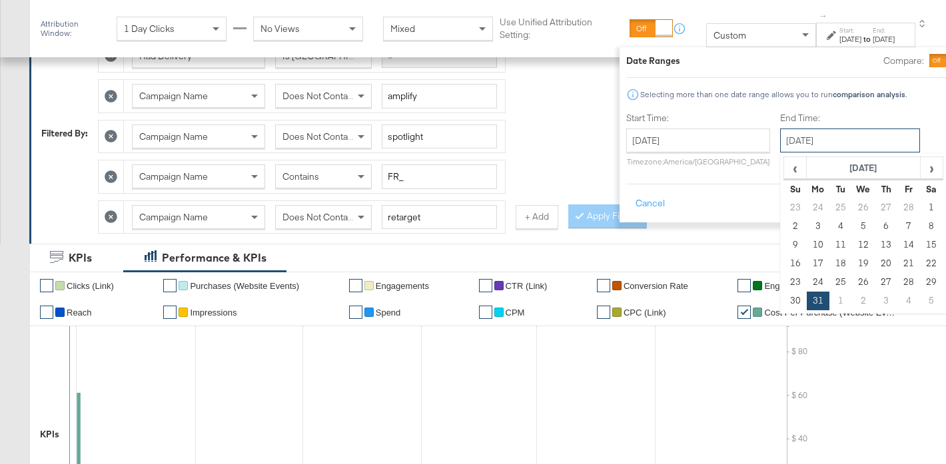
click at [780, 135] on input "[DATE]" at bounding box center [850, 141] width 140 height 24
click at [921, 169] on span "›" at bounding box center [931, 168] width 21 height 20
click at [806, 301] on td "30" at bounding box center [817, 301] width 23 height 19
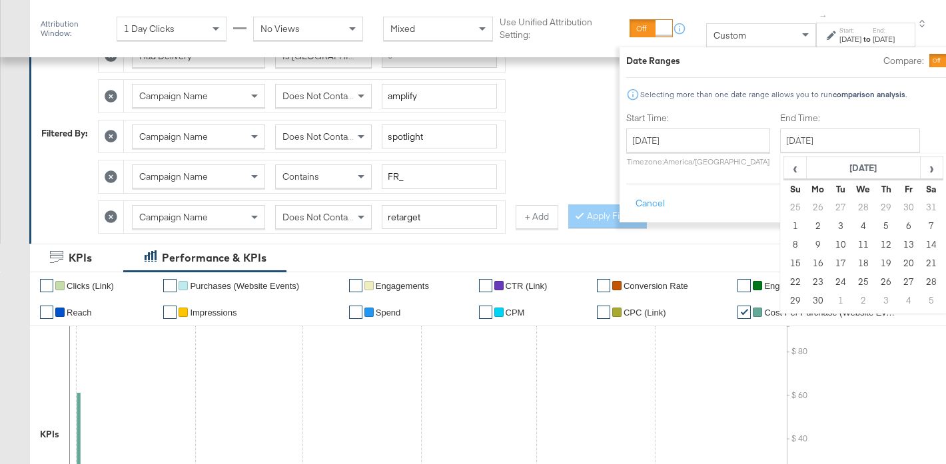
type input "[DATE]"
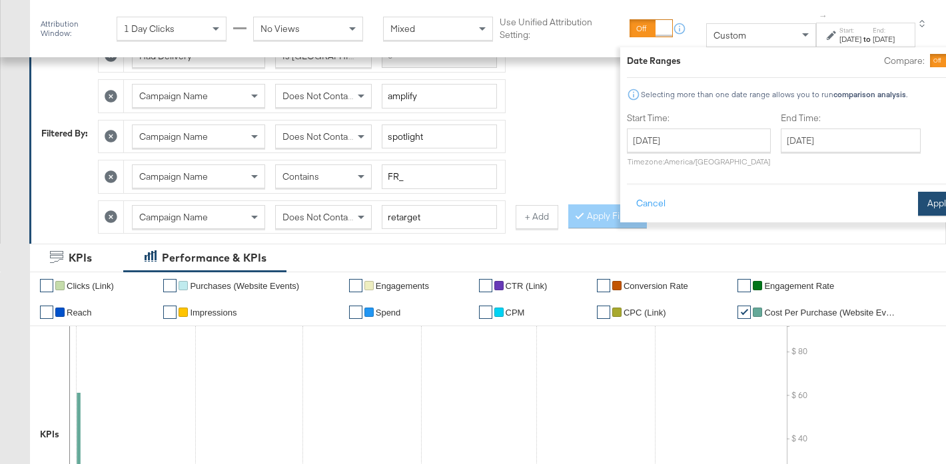
click at [918, 199] on button "Apply" at bounding box center [939, 204] width 42 height 24
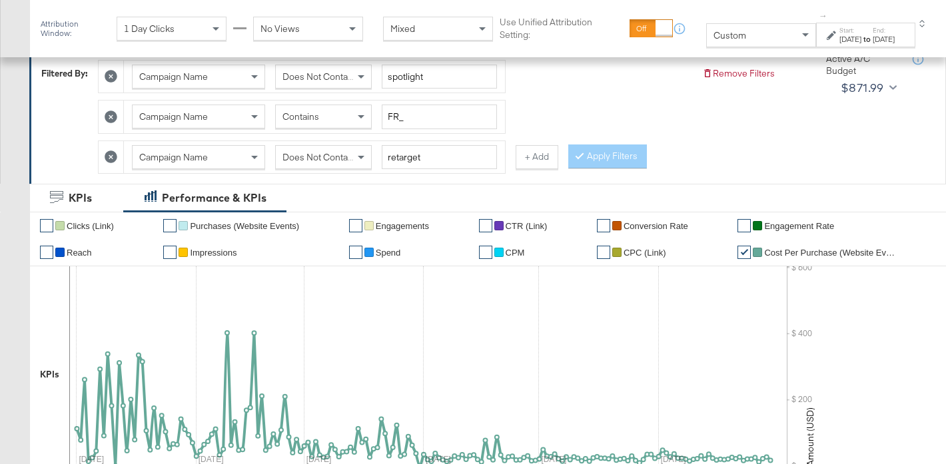
scroll to position [246, 0]
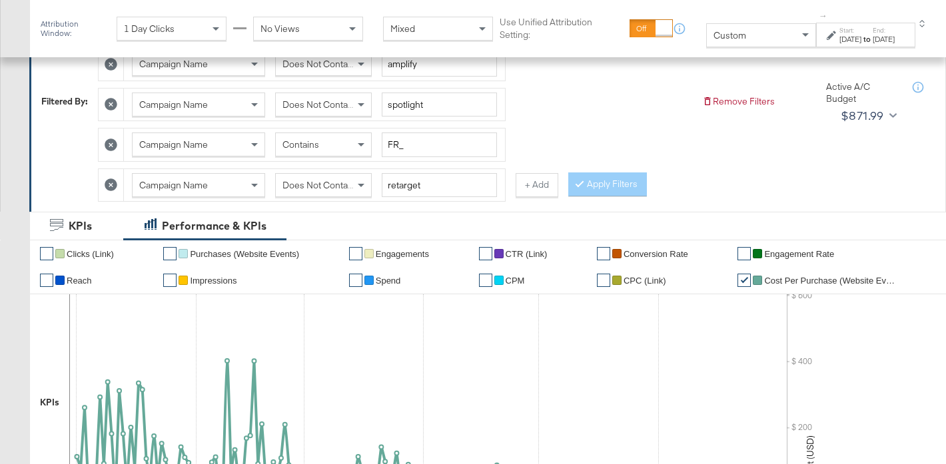
click at [328, 191] on div "Does Not Contain" at bounding box center [323, 185] width 95 height 23
click at [587, 189] on button "Apply Filters" at bounding box center [607, 185] width 79 height 24
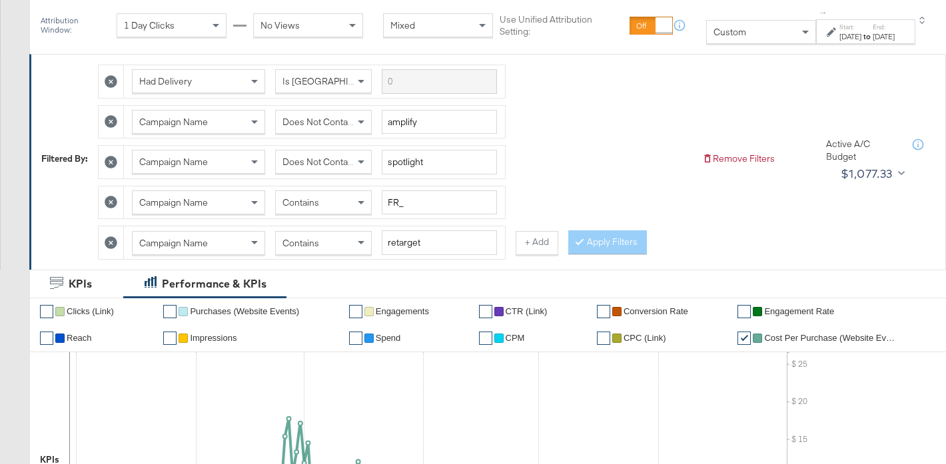
scroll to position [206, 0]
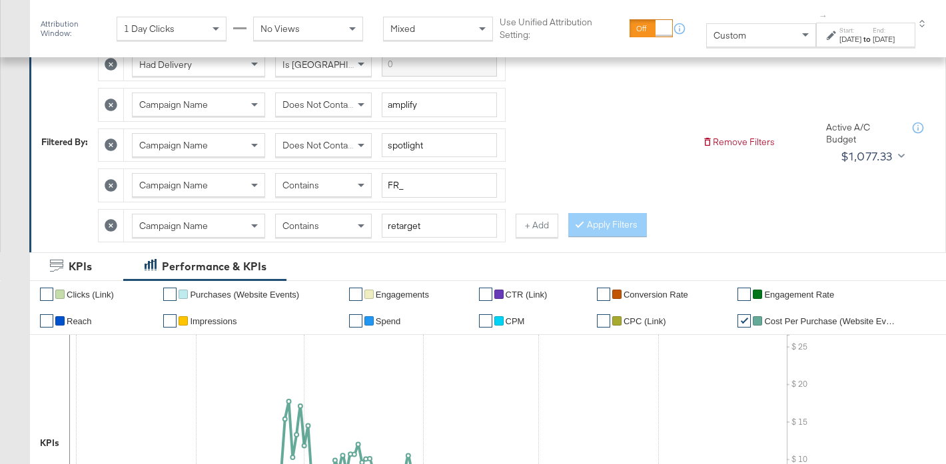
click at [845, 43] on div "[DATE]" at bounding box center [850, 39] width 22 height 11
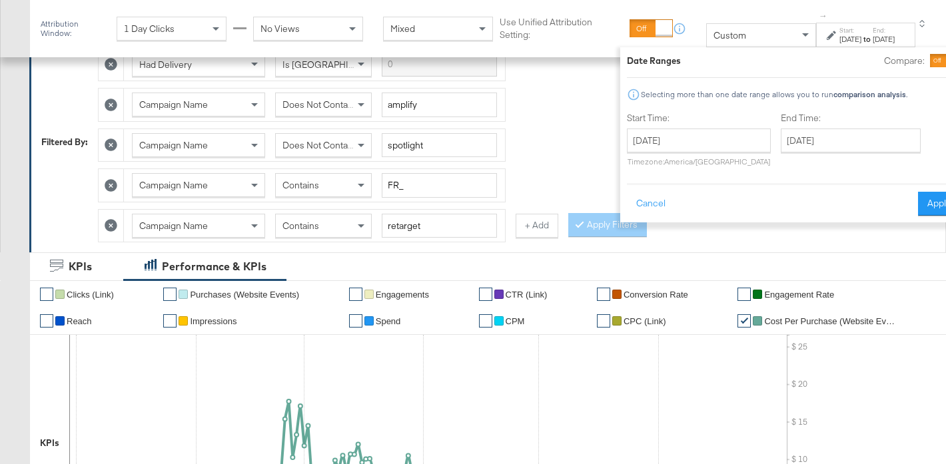
click at [945, 62] on div at bounding box center [953, 61] width 12 height 12
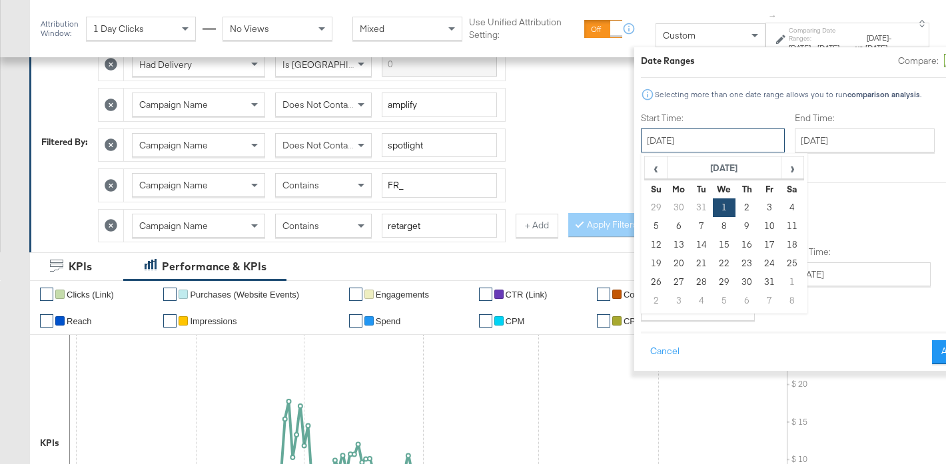
click at [659, 138] on input "[DATE]" at bounding box center [713, 141] width 144 height 24
click at [795, 142] on input "[DATE]" at bounding box center [865, 141] width 140 height 24
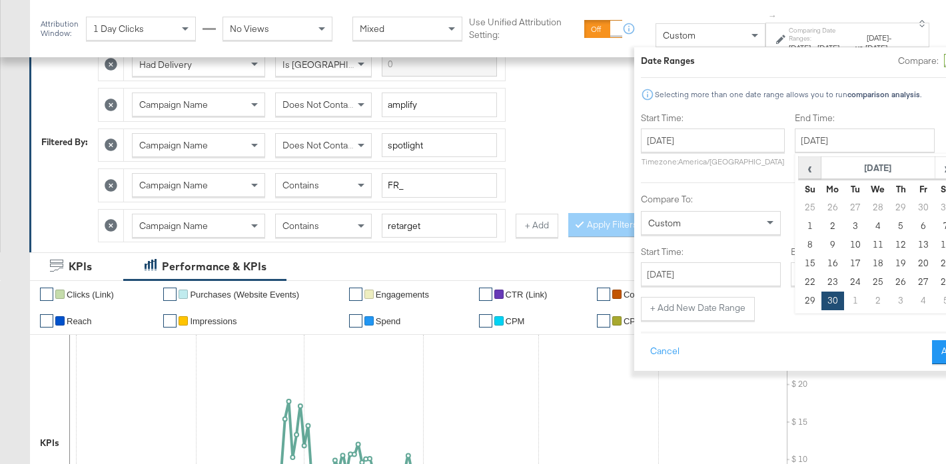
click at [799, 169] on span "‹" at bounding box center [809, 168] width 21 height 20
click at [821, 305] on td "31" at bounding box center [832, 301] width 23 height 19
type input "[DATE]"
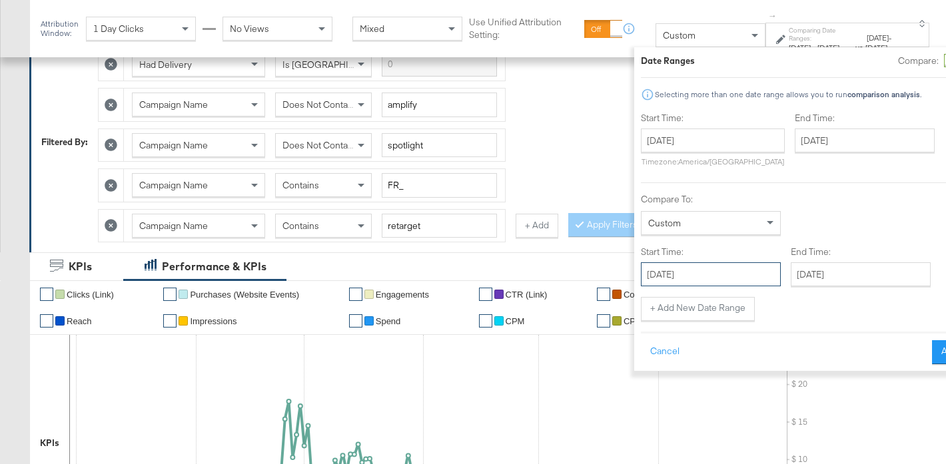
click at [669, 272] on input "[DATE]" at bounding box center [711, 274] width 140 height 24
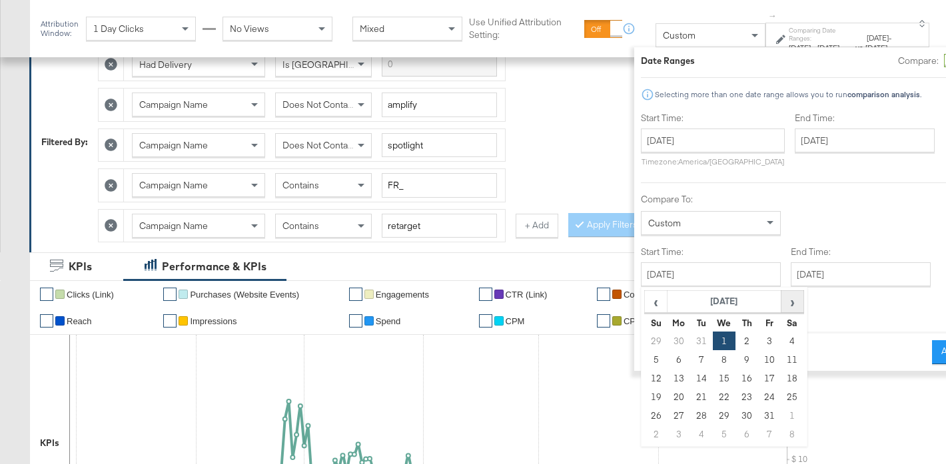
click at [782, 306] on span "›" at bounding box center [792, 302] width 21 height 20
click at [690, 344] on td "1" at bounding box center [701, 341] width 23 height 19
type input "[DATE]"
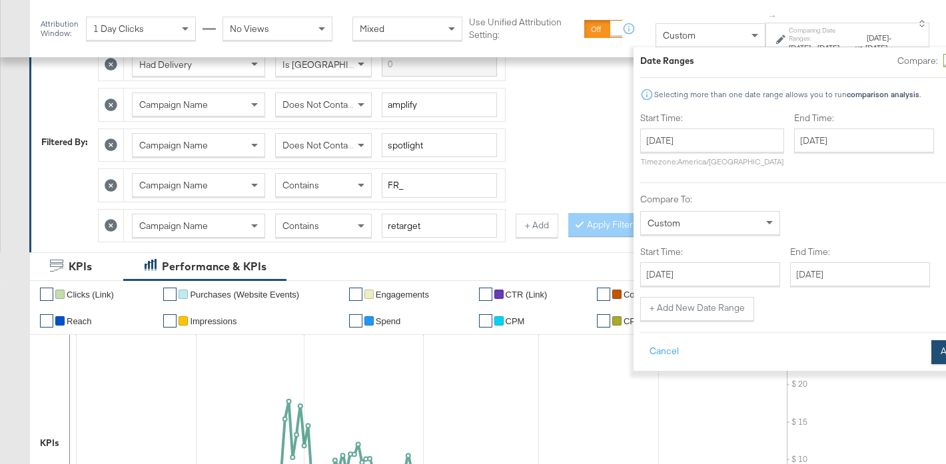
click at [931, 354] on button "Apply" at bounding box center [952, 352] width 42 height 24
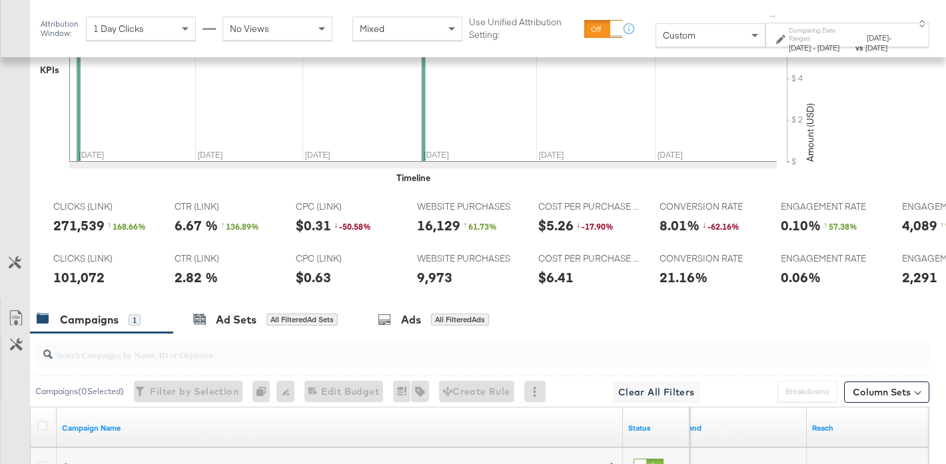
scroll to position [0, 696]
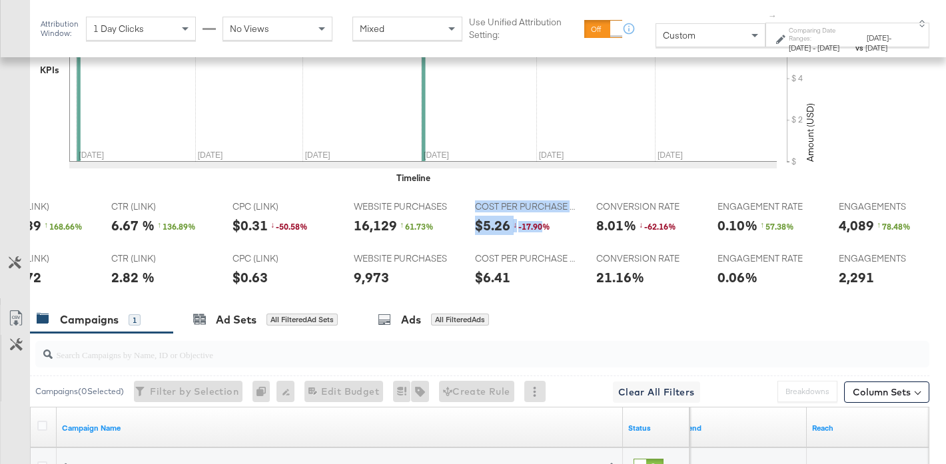
drag, startPoint x: 460, startPoint y: 227, endPoint x: 542, endPoint y: 227, distance: 81.9
click at [542, 227] on tr "[DATE] to [DATE] SPEND SPEND $84,861.39 ↑ 32.77 % REACH REACH 873,703 ↑ 26.71 %…" at bounding box center [141, 221] width 1615 height 52
click at [853, 43] on strong "vs" at bounding box center [859, 48] width 12 height 10
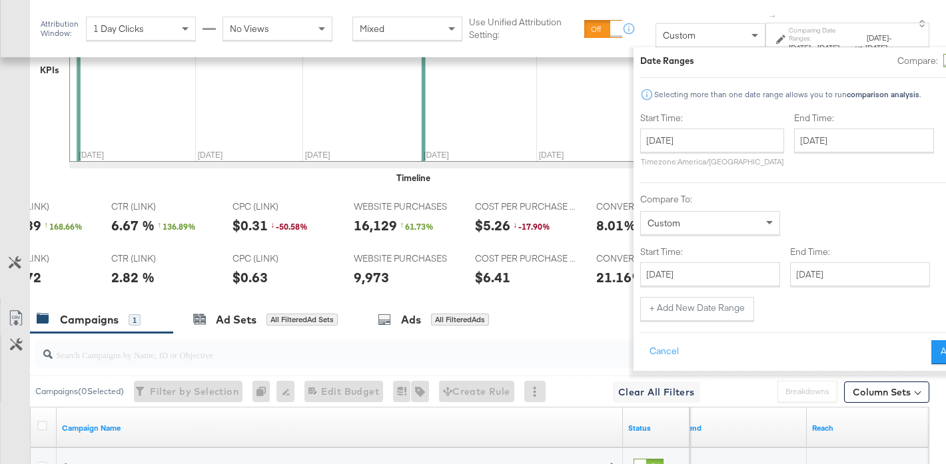
click at [944, 62] on div at bounding box center [950, 61] width 12 height 12
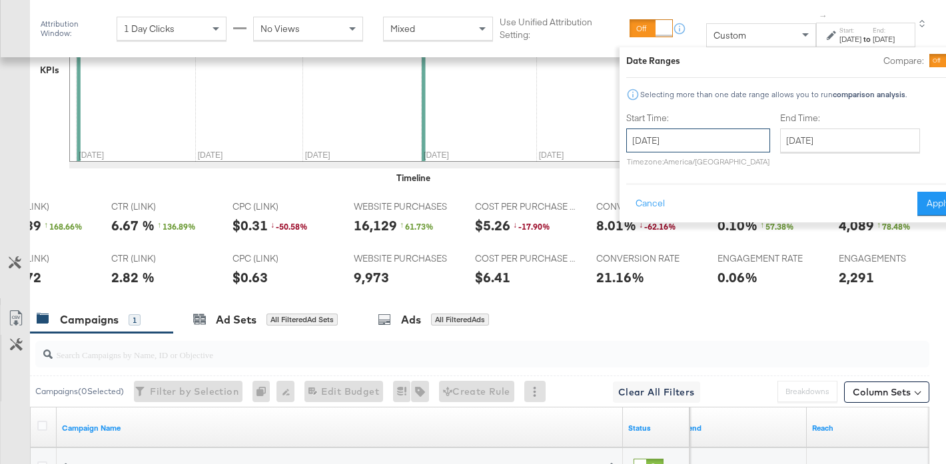
click at [642, 143] on input "[DATE]" at bounding box center [698, 141] width 144 height 24
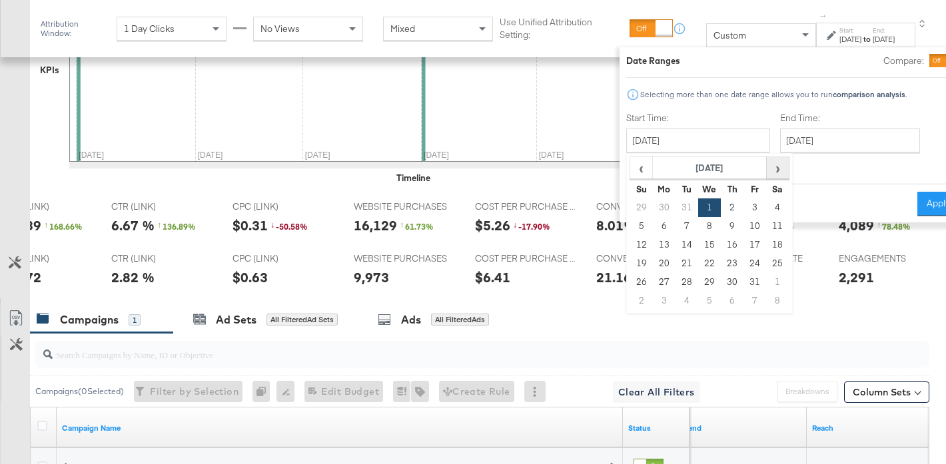
click at [766, 169] on th "›" at bounding box center [777, 168] width 23 height 23
click at [767, 168] on span "›" at bounding box center [777, 168] width 21 height 20
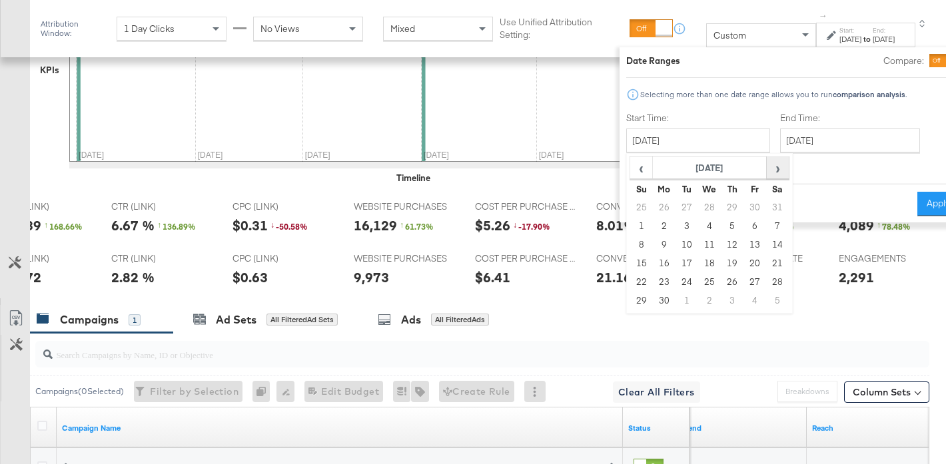
click at [767, 172] on span "›" at bounding box center [777, 168] width 21 height 20
click at [675, 203] on td "1" at bounding box center [686, 208] width 23 height 19
type input "[DATE]"
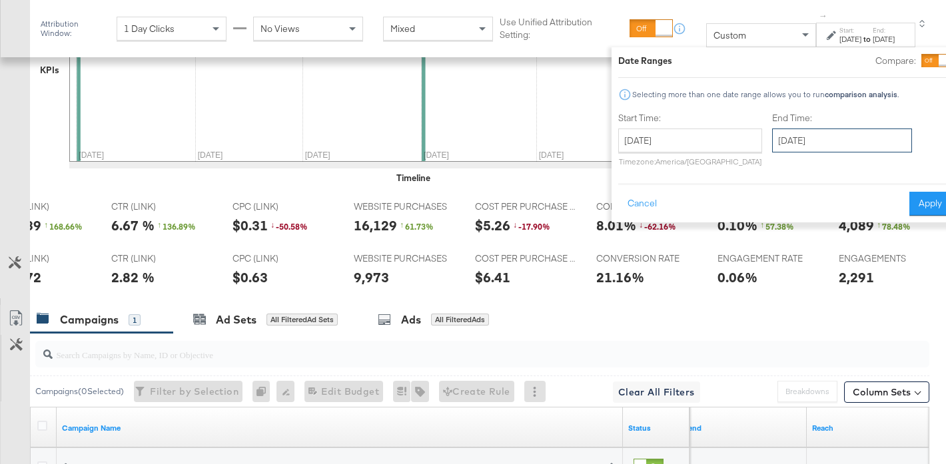
click at [772, 141] on input "[DATE]" at bounding box center [842, 141] width 140 height 24
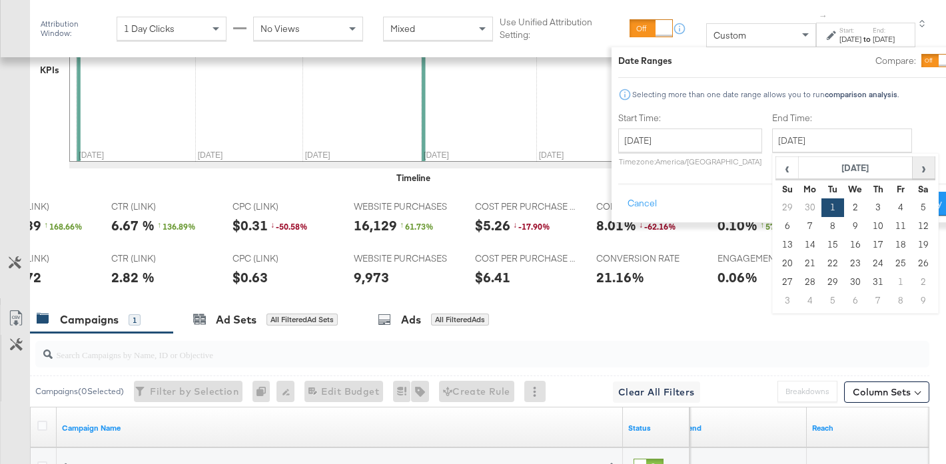
click at [913, 170] on span "›" at bounding box center [923, 168] width 21 height 20
click at [889, 244] on td "15" at bounding box center [900, 245] width 23 height 19
type input "[DATE]"
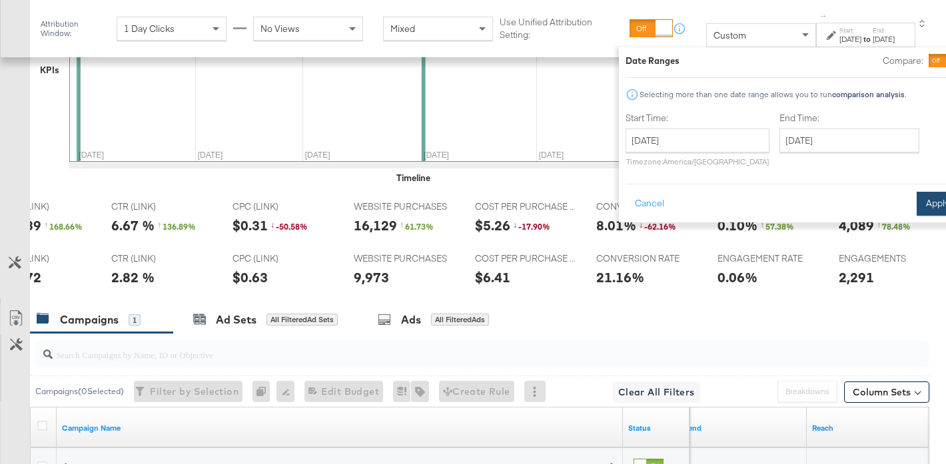
click at [917, 209] on button "Apply" at bounding box center [938, 204] width 42 height 24
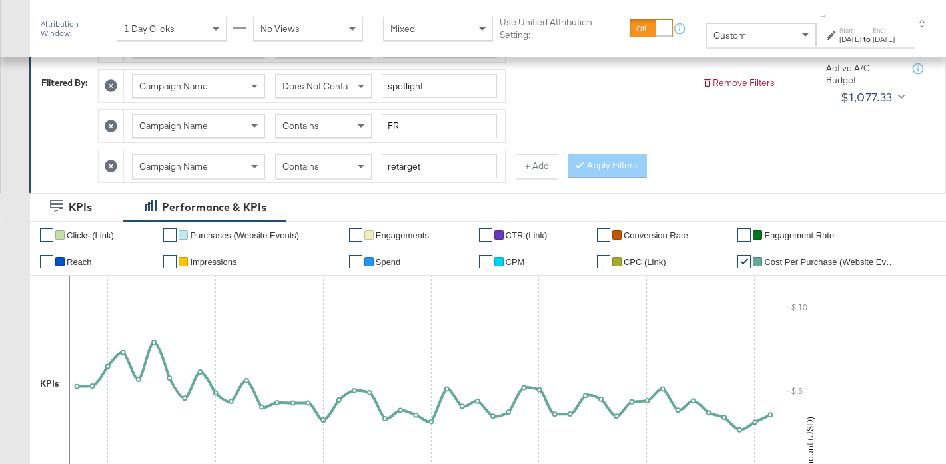
scroll to position [282, 0]
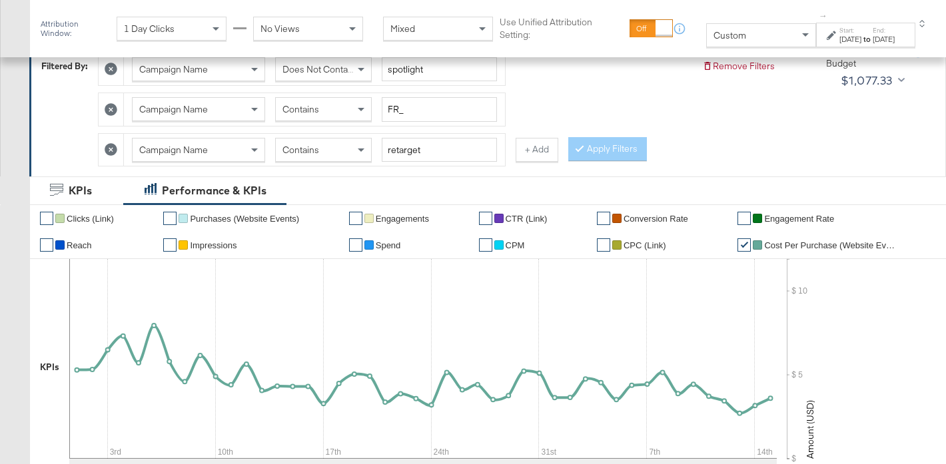
click at [839, 33] on label "Start:" at bounding box center [850, 30] width 22 height 9
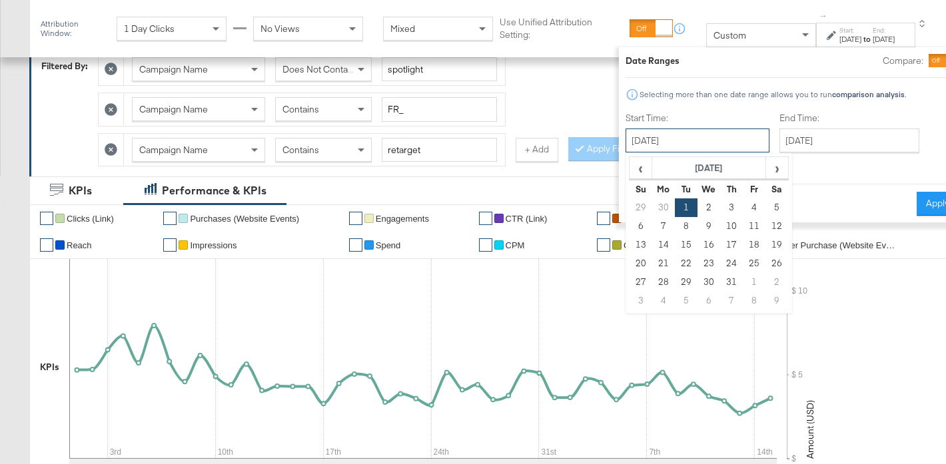
click at [662, 141] on input "[DATE]" at bounding box center [698, 141] width 144 height 24
click at [630, 170] on span "‹" at bounding box center [640, 168] width 21 height 20
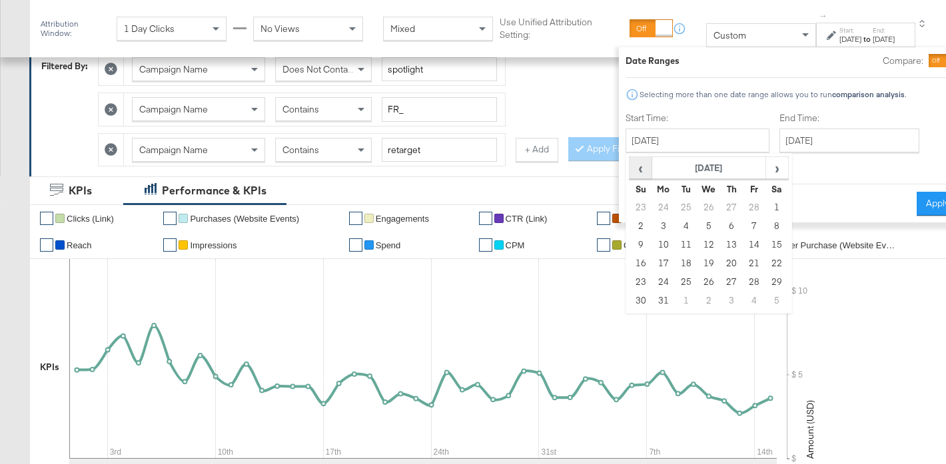
click at [630, 170] on span "‹" at bounding box center [640, 168] width 21 height 20
click at [698, 203] on td "1" at bounding box center [709, 208] width 23 height 19
type input "[DATE]"
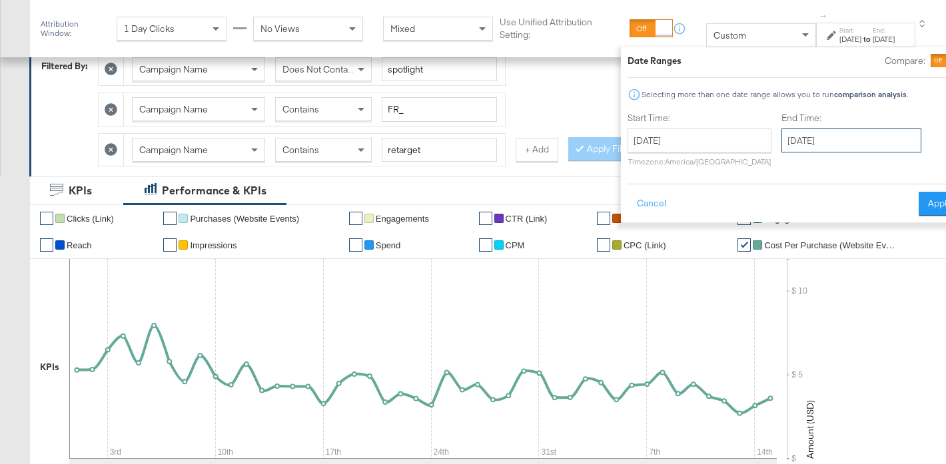
click at [781, 139] on input "[DATE]" at bounding box center [851, 141] width 140 height 24
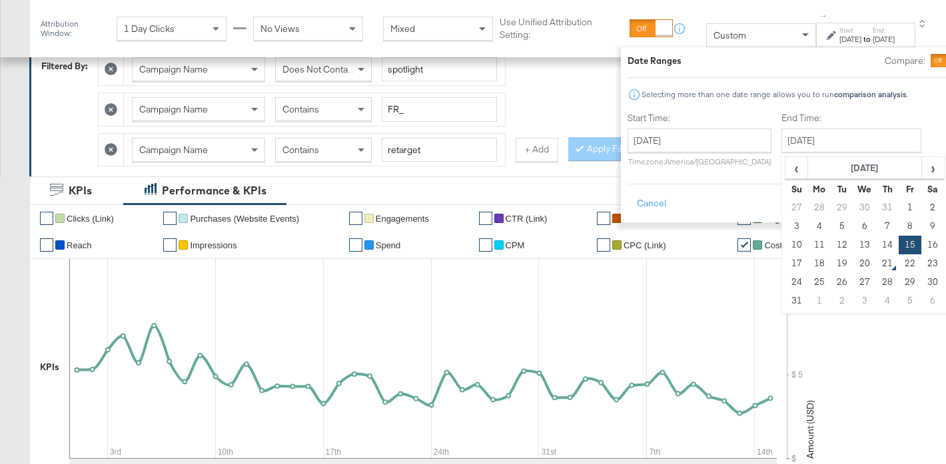
click at [907, 135] on div "Start Time: [DATE] ‹ [DATE] › Su Mo Tu We Th Fr Sa 29 30 31 1 2 3 4 5 6 7 8 9 1…" at bounding box center [794, 142] width 333 height 61
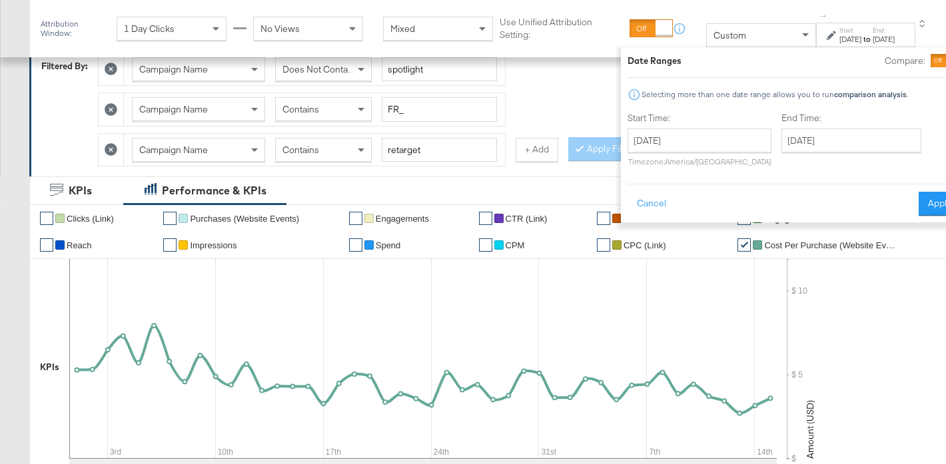
click at [919, 199] on button "Apply" at bounding box center [940, 204] width 42 height 24
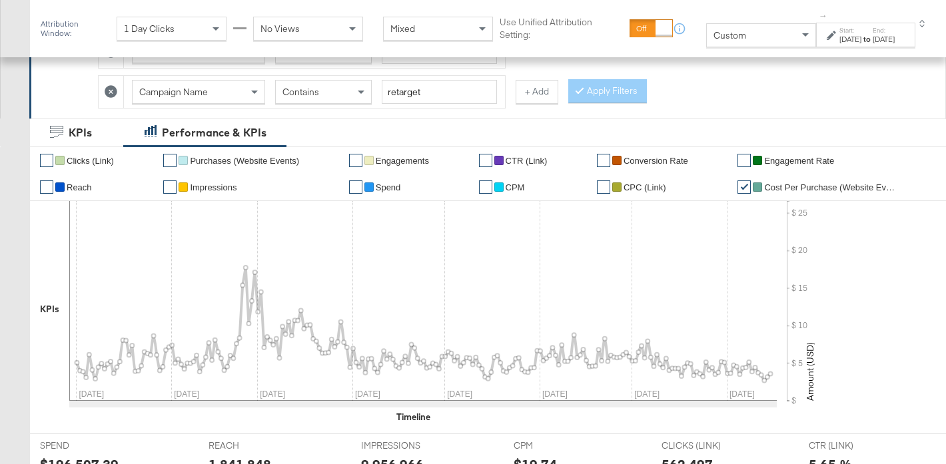
scroll to position [273, 0]
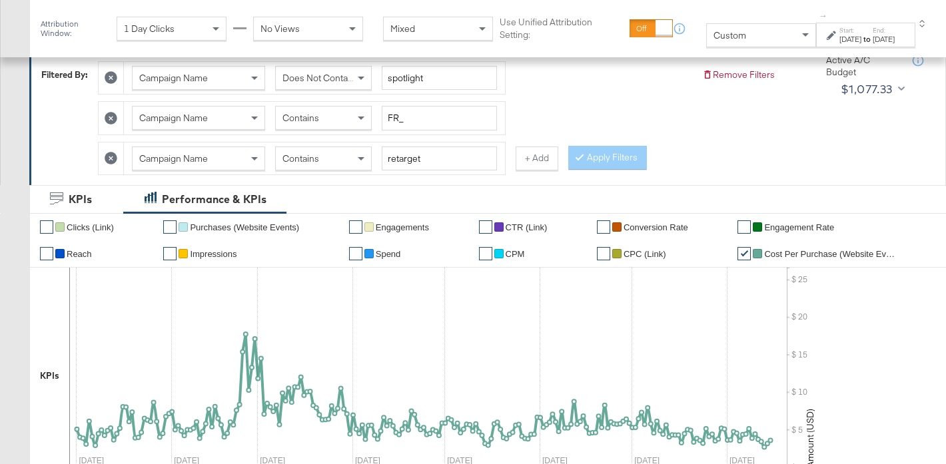
click at [301, 159] on span "Contains" at bounding box center [300, 159] width 37 height 12
click at [616, 155] on button "Apply Filters" at bounding box center [607, 158] width 79 height 24
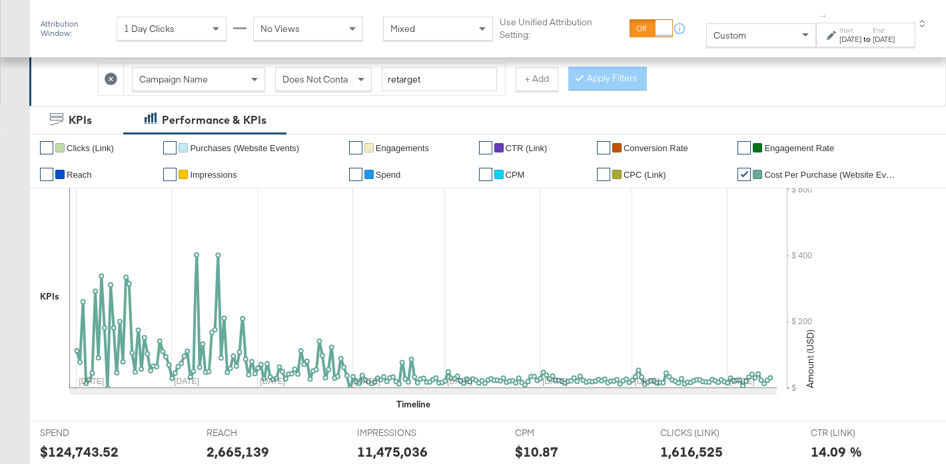
scroll to position [347, 0]
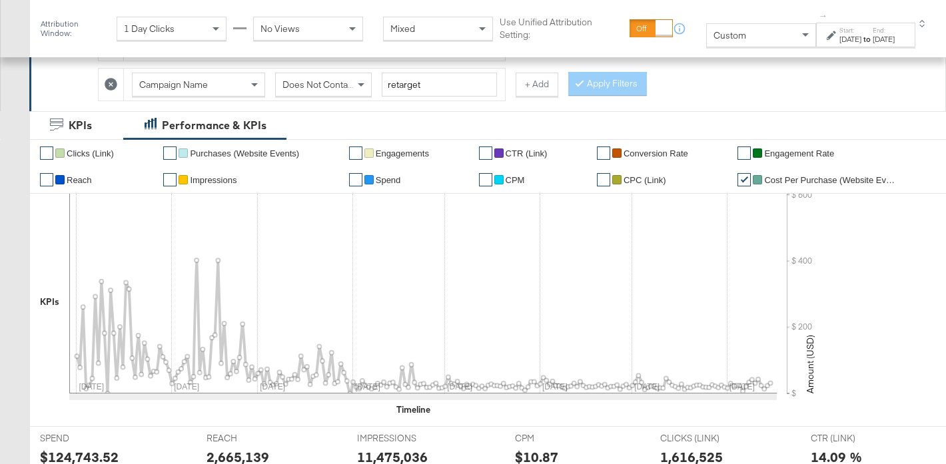
click at [605, 179] on link "✔" at bounding box center [603, 179] width 13 height 13
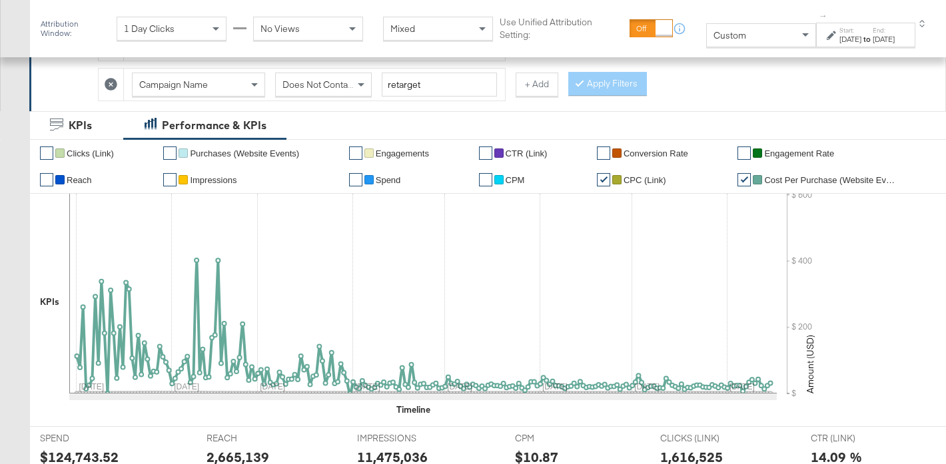
click at [743, 177] on link "✔" at bounding box center [743, 179] width 13 height 13
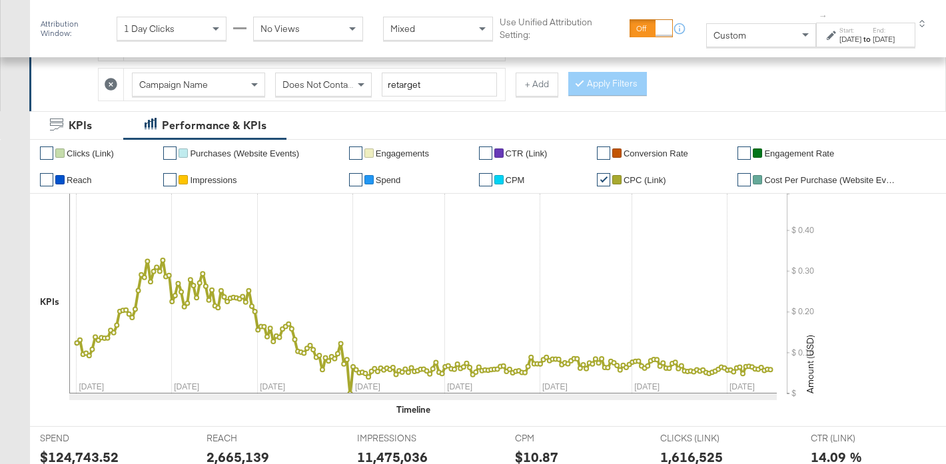
click at [839, 39] on div "[DATE]" at bounding box center [850, 39] width 22 height 11
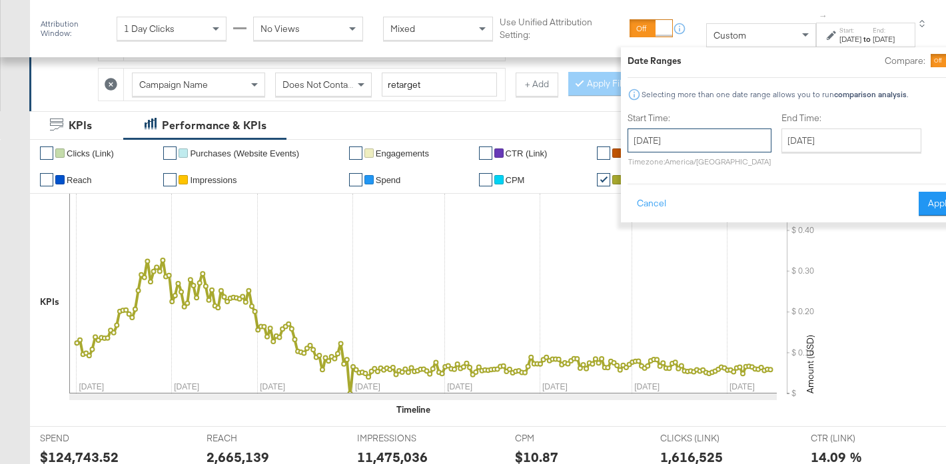
click at [642, 135] on input "[DATE]" at bounding box center [700, 141] width 144 height 24
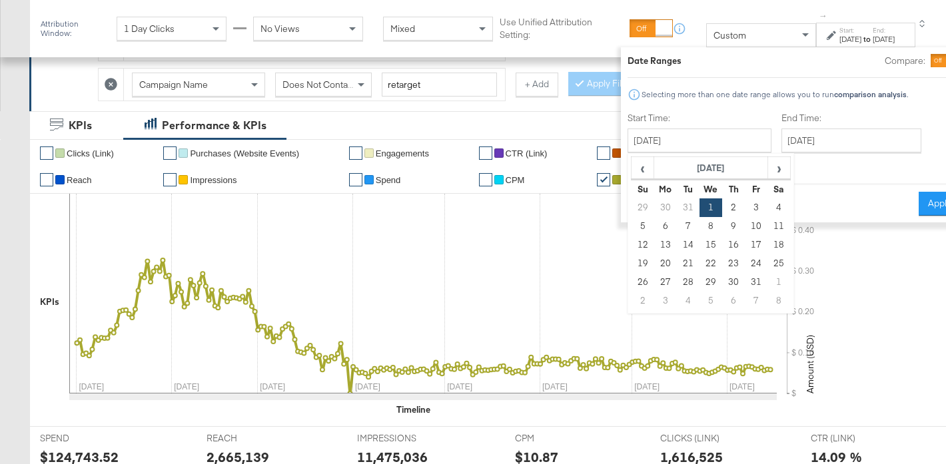
click at [945, 55] on div at bounding box center [954, 61] width 12 height 12
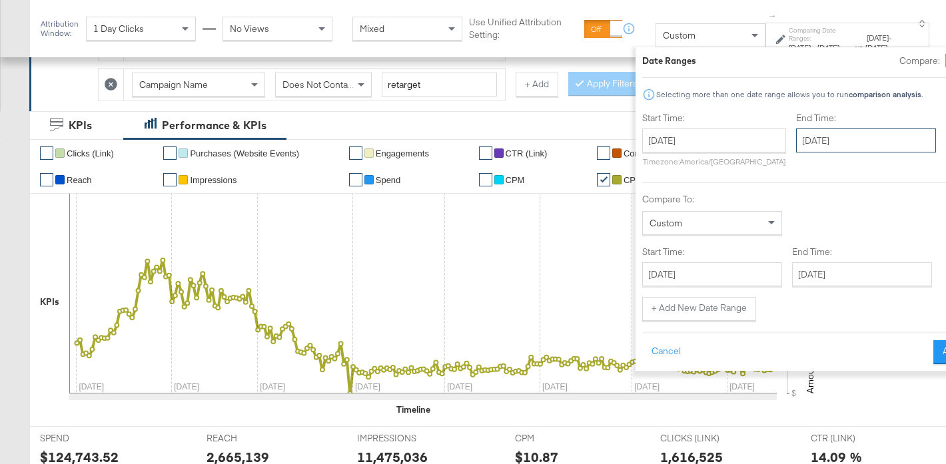
click at [796, 142] on input "[DATE]" at bounding box center [866, 141] width 140 height 24
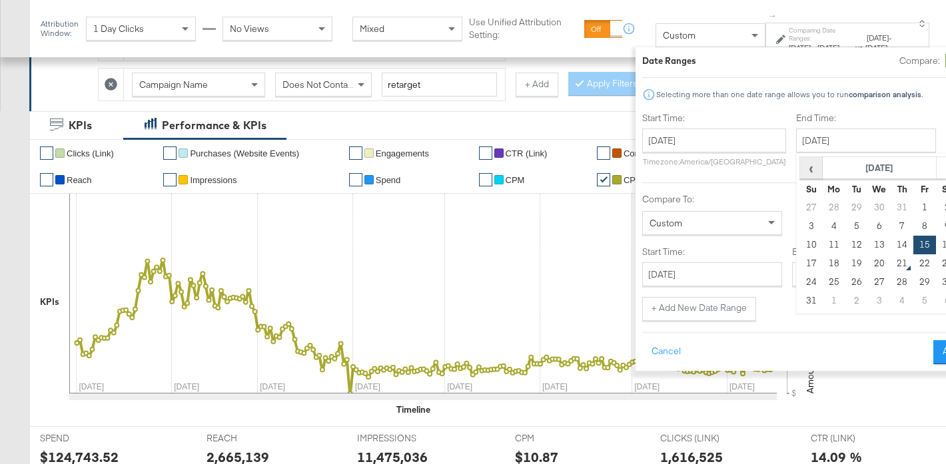
click at [801, 165] on span "‹" at bounding box center [811, 168] width 21 height 20
click at [801, 167] on span "‹" at bounding box center [811, 168] width 21 height 20
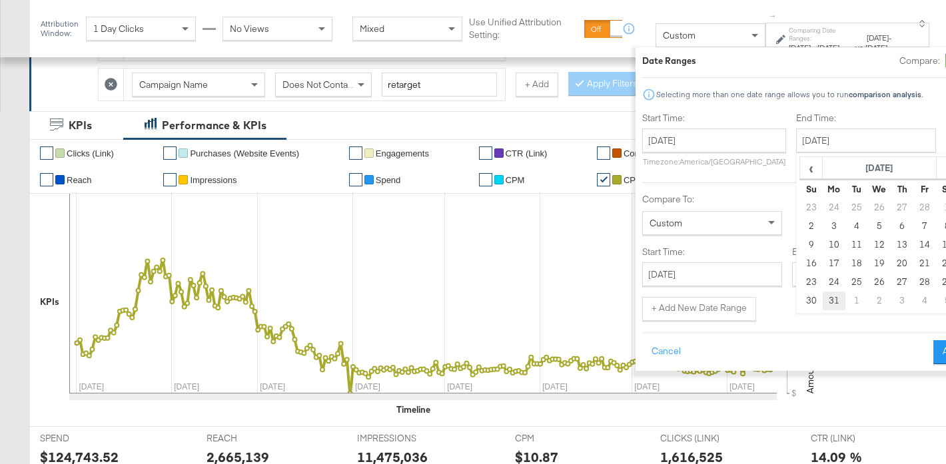
click at [823, 298] on td "31" at bounding box center [834, 301] width 23 height 19
type input "[DATE]"
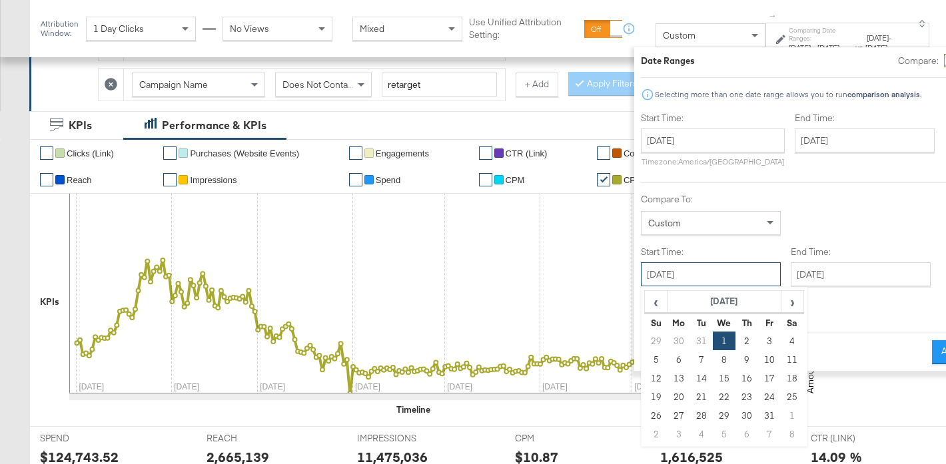
click at [641, 283] on input "[DATE]" at bounding box center [711, 274] width 140 height 24
click at [782, 300] on span "›" at bounding box center [792, 302] width 21 height 20
click at [690, 338] on td "1" at bounding box center [701, 341] width 23 height 19
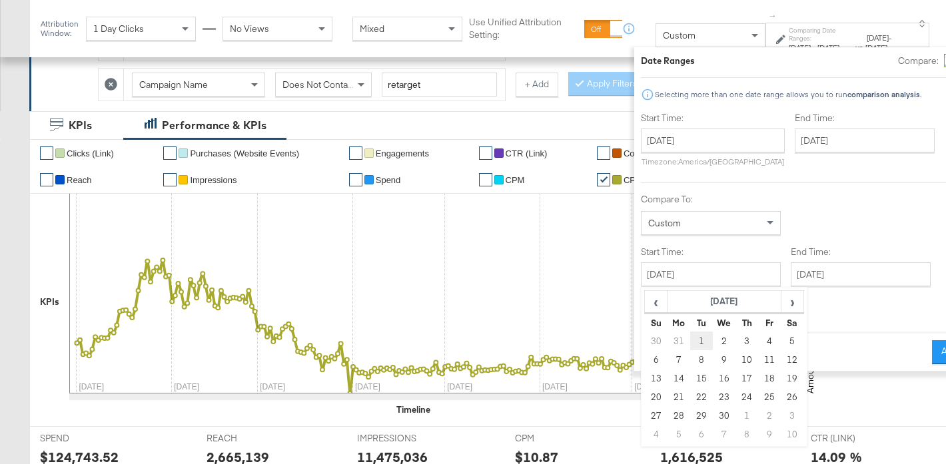
type input "[DATE]"
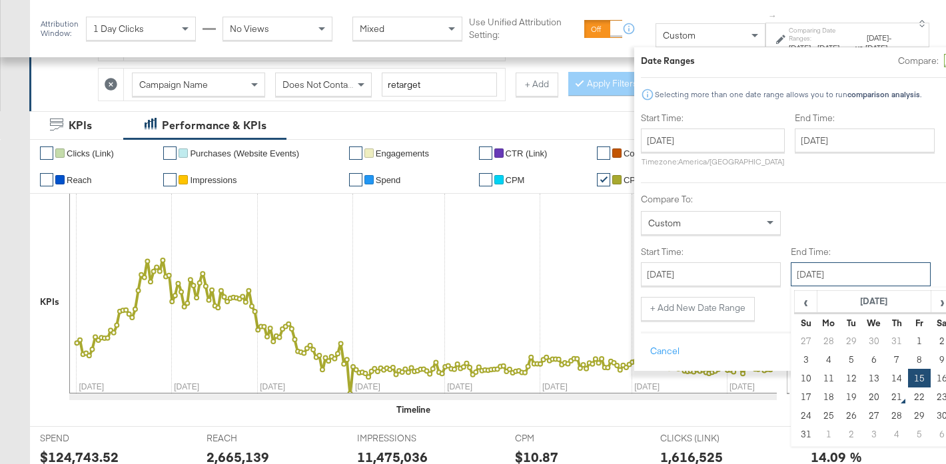
click at [799, 271] on input "[DATE]" at bounding box center [861, 274] width 140 height 24
click at [795, 300] on span "‹" at bounding box center [805, 302] width 21 height 20
click at [885, 416] on td "31" at bounding box center [896, 415] width 23 height 19
type input "[DATE]"
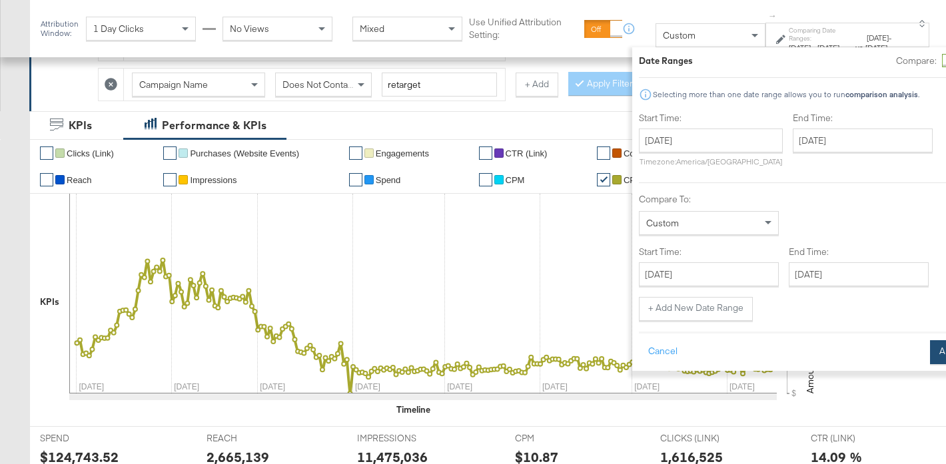
click at [930, 346] on button "Apply" at bounding box center [951, 352] width 42 height 24
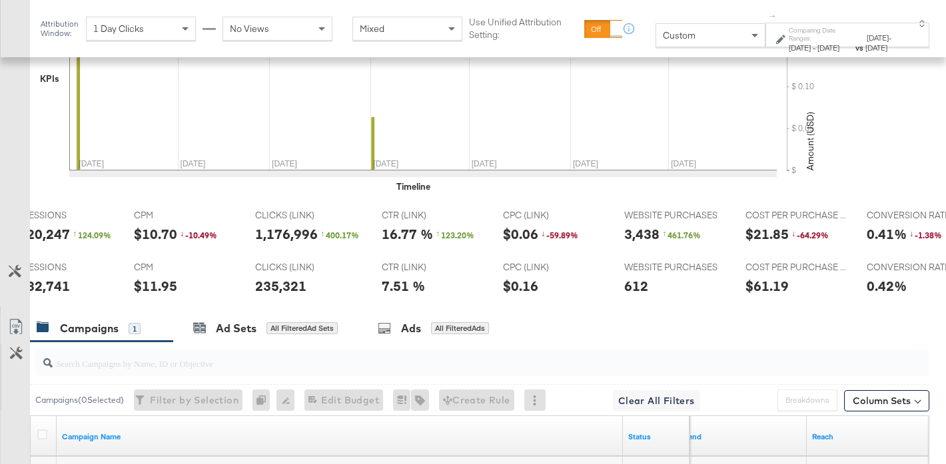
scroll to position [0, 438]
